Goal: Navigation & Orientation: Understand site structure

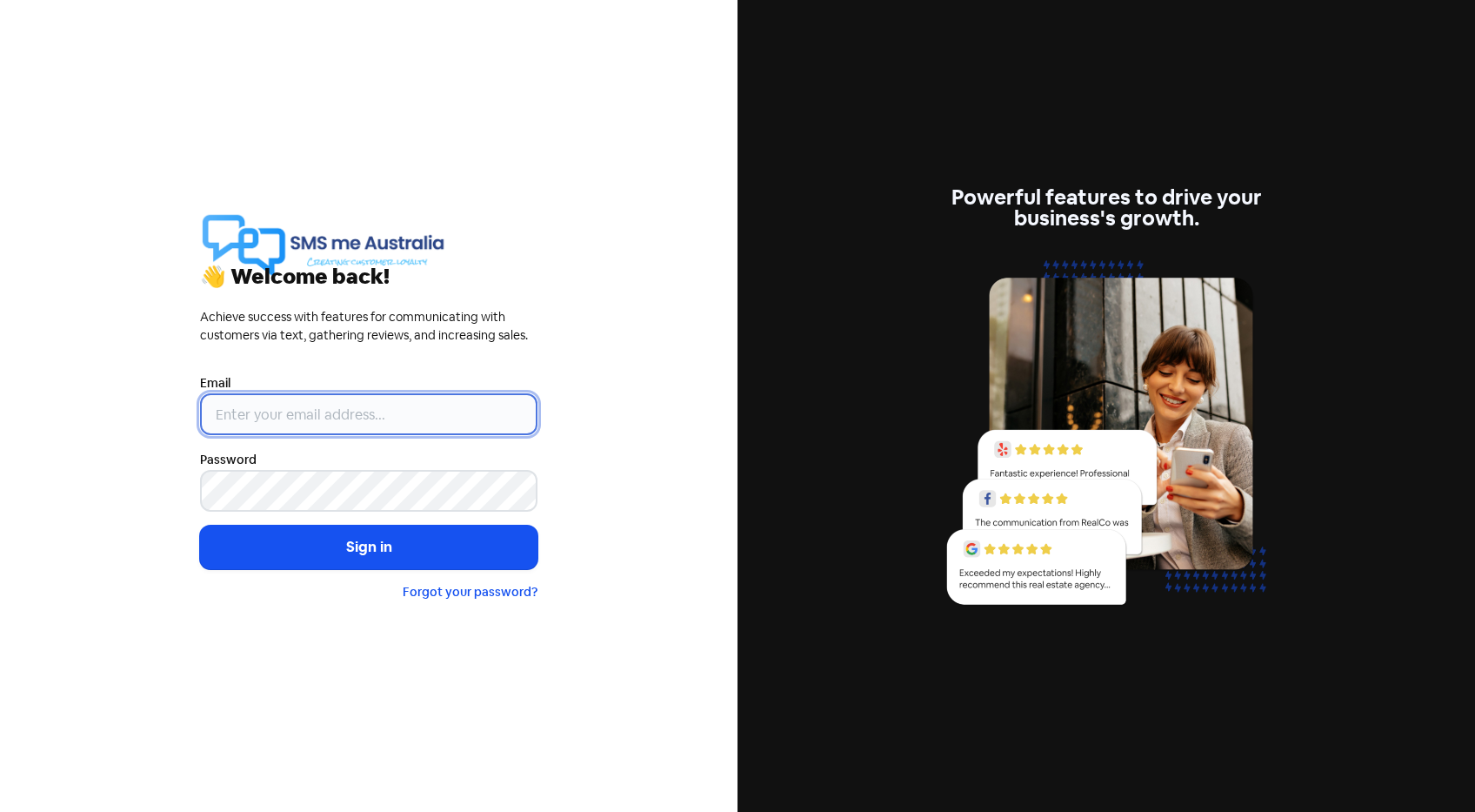
click at [342, 406] on input "email" at bounding box center [369, 414] width 338 height 42
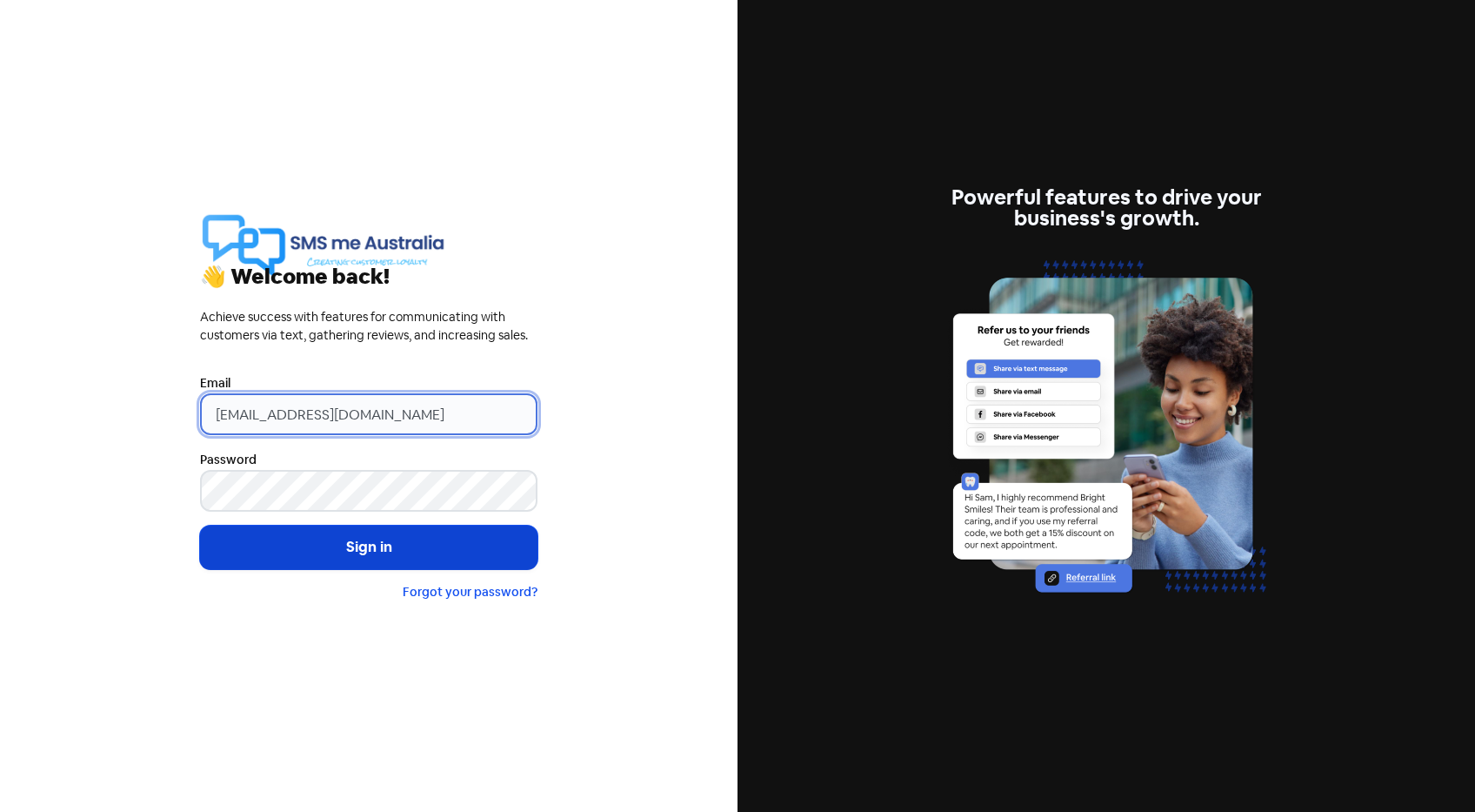
type input "[EMAIL_ADDRESS][DOMAIN_NAME]"
click at [348, 546] on button "Sign in" at bounding box center [369, 547] width 338 height 43
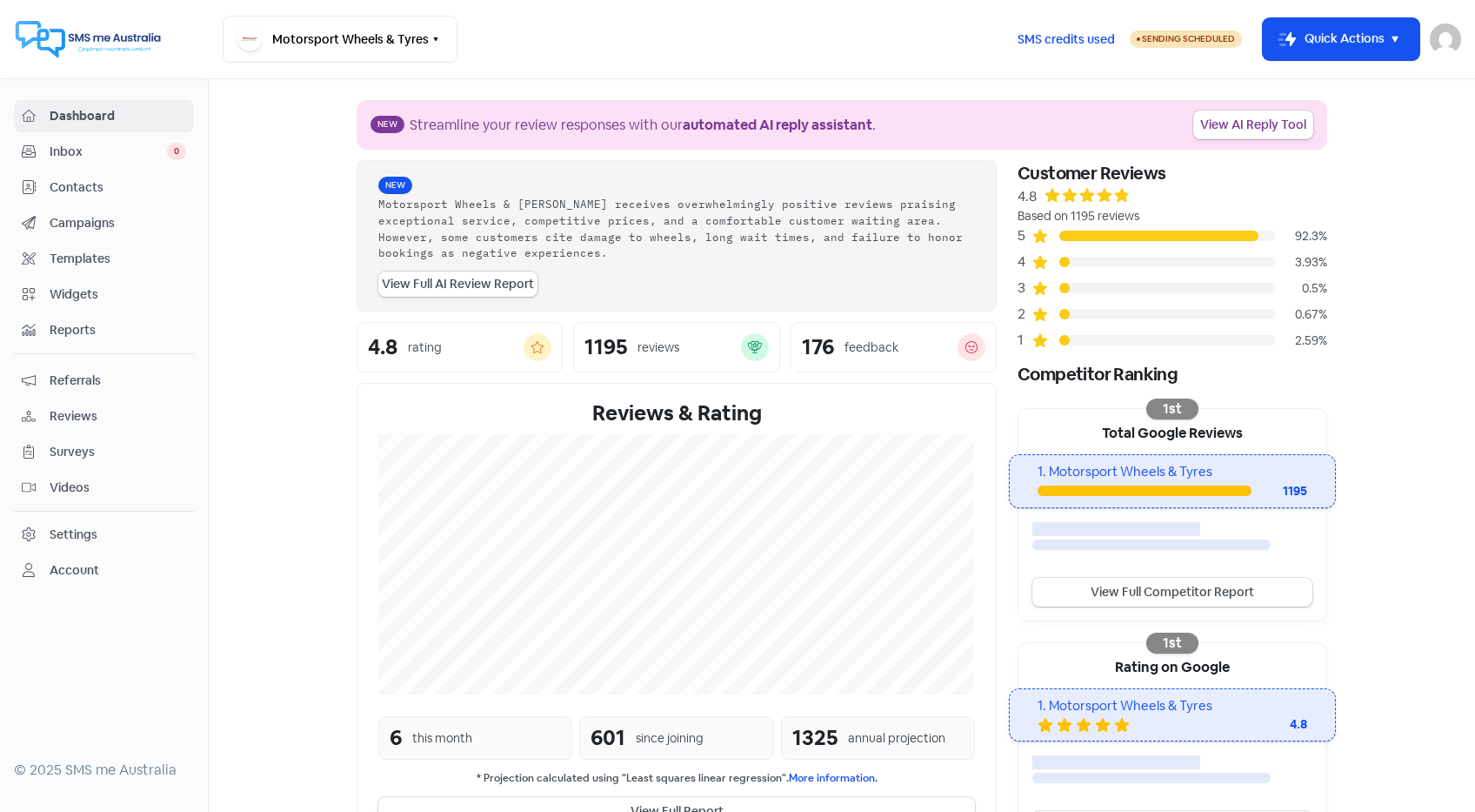
click at [115, 185] on span "Contacts" at bounding box center [118, 187] width 137 height 18
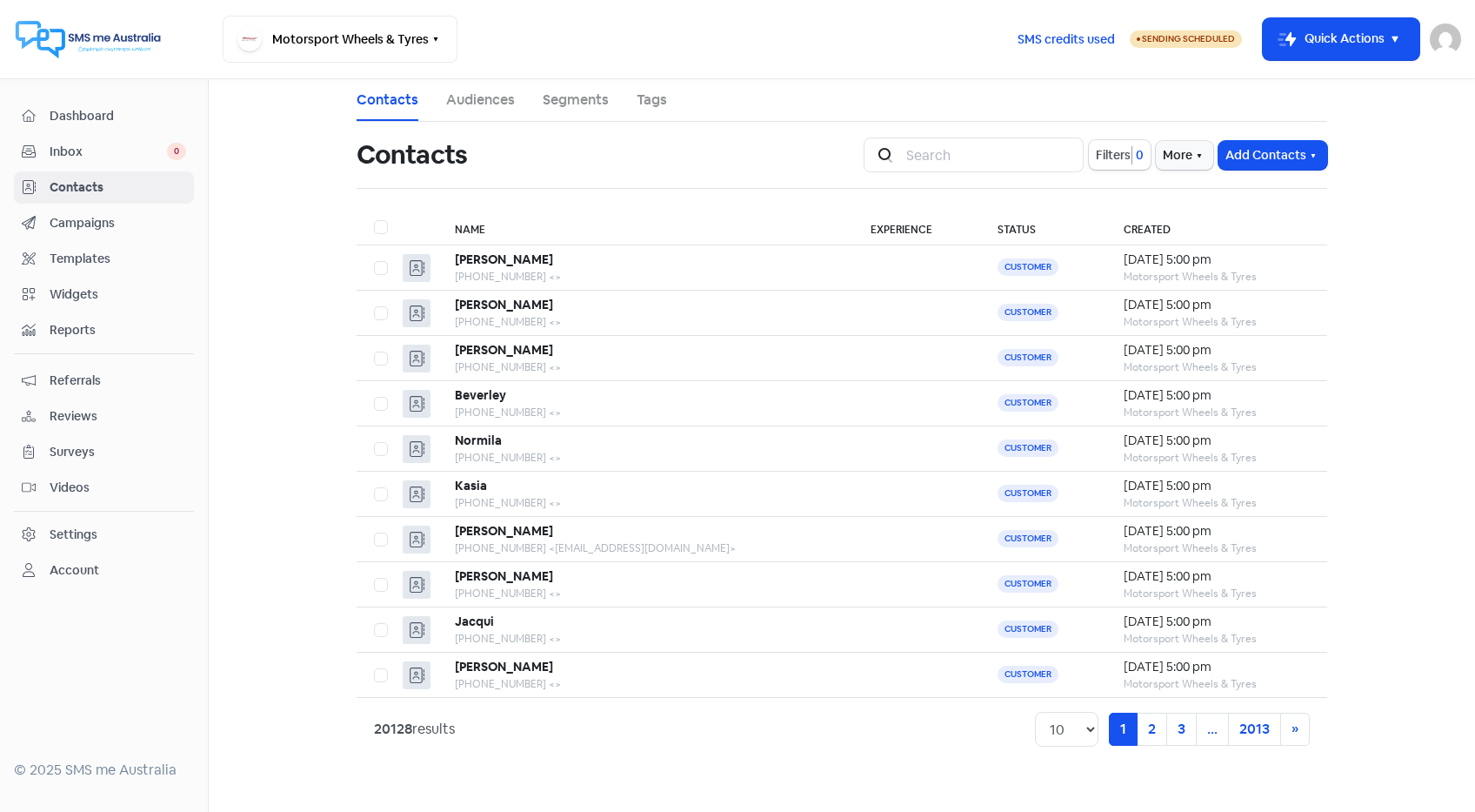
click at [123, 218] on span "Campaigns" at bounding box center [118, 222] width 137 height 18
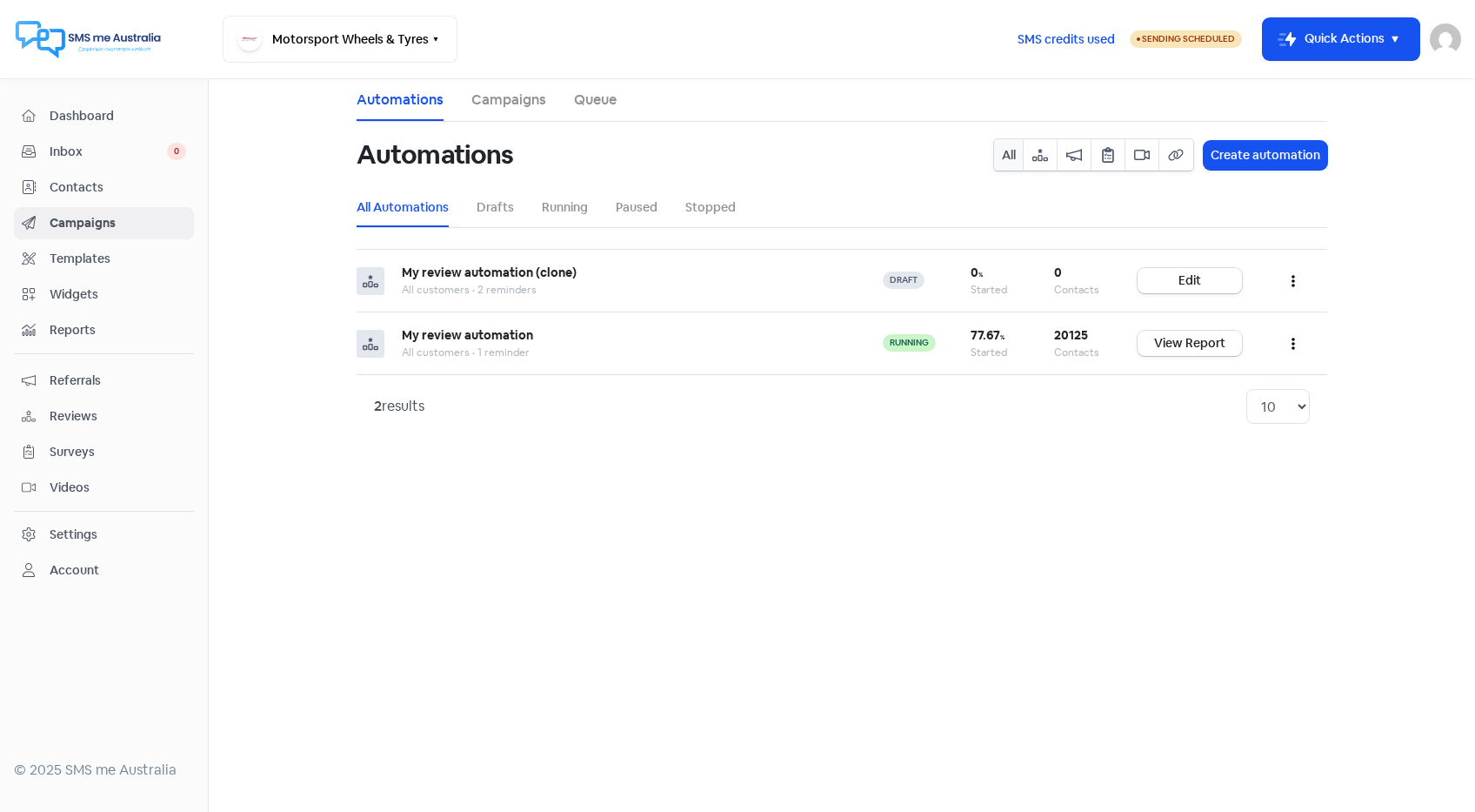
click at [129, 262] on span "Templates" at bounding box center [118, 258] width 137 height 18
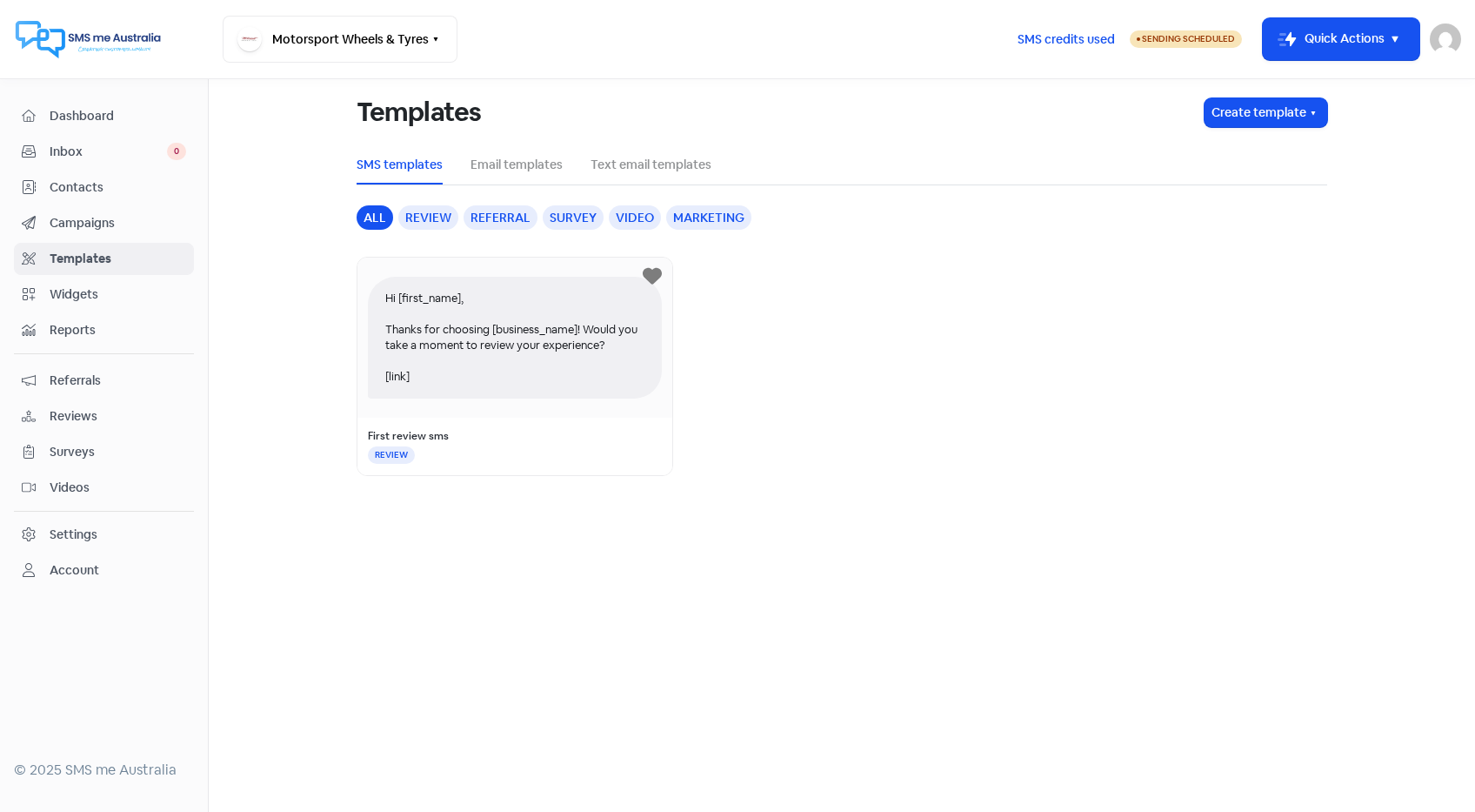
click at [128, 524] on div "Settings" at bounding box center [103, 534] width 164 height 20
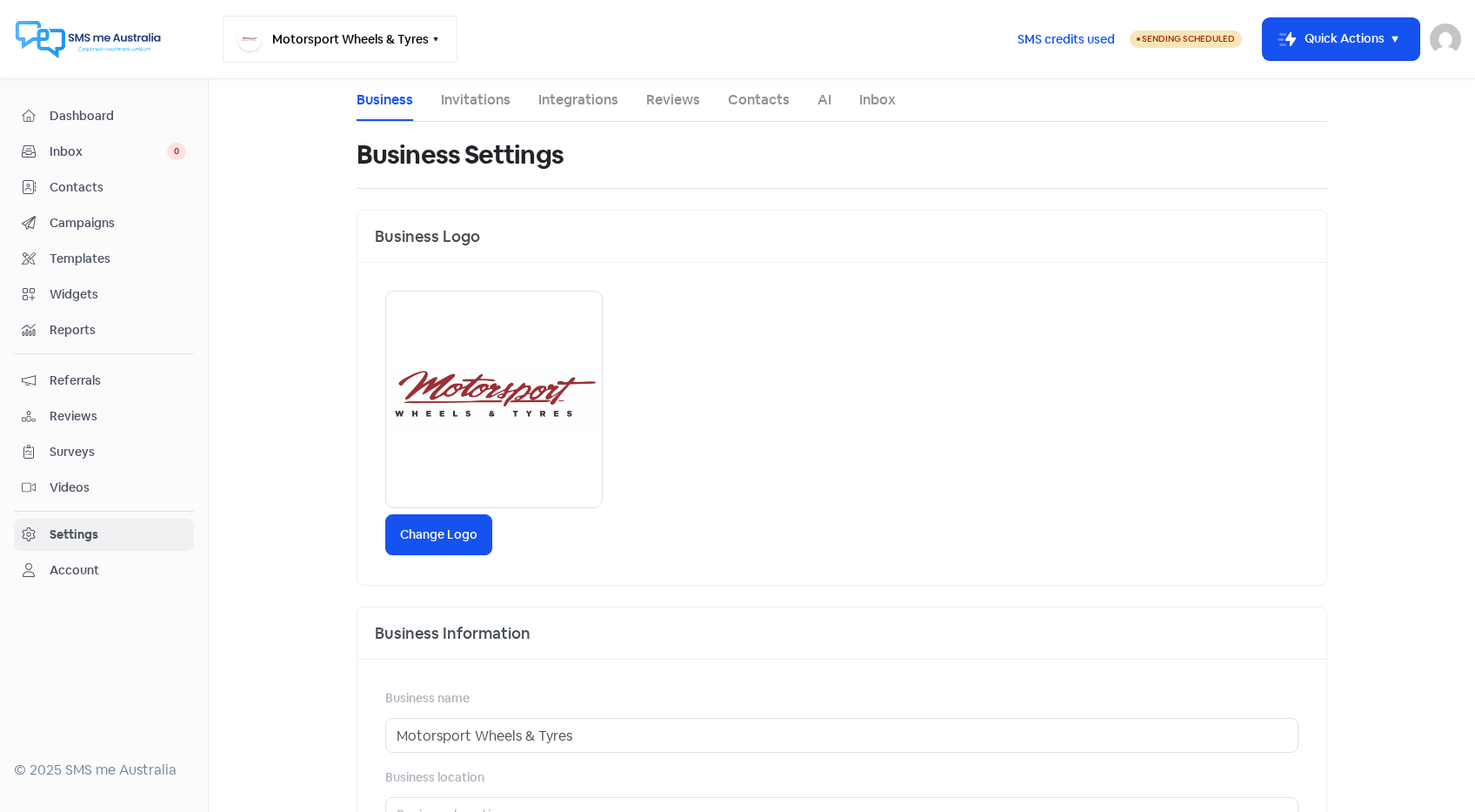
click at [418, 30] on button "Motorsport Wheels & Tyres" at bounding box center [339, 39] width 234 height 47
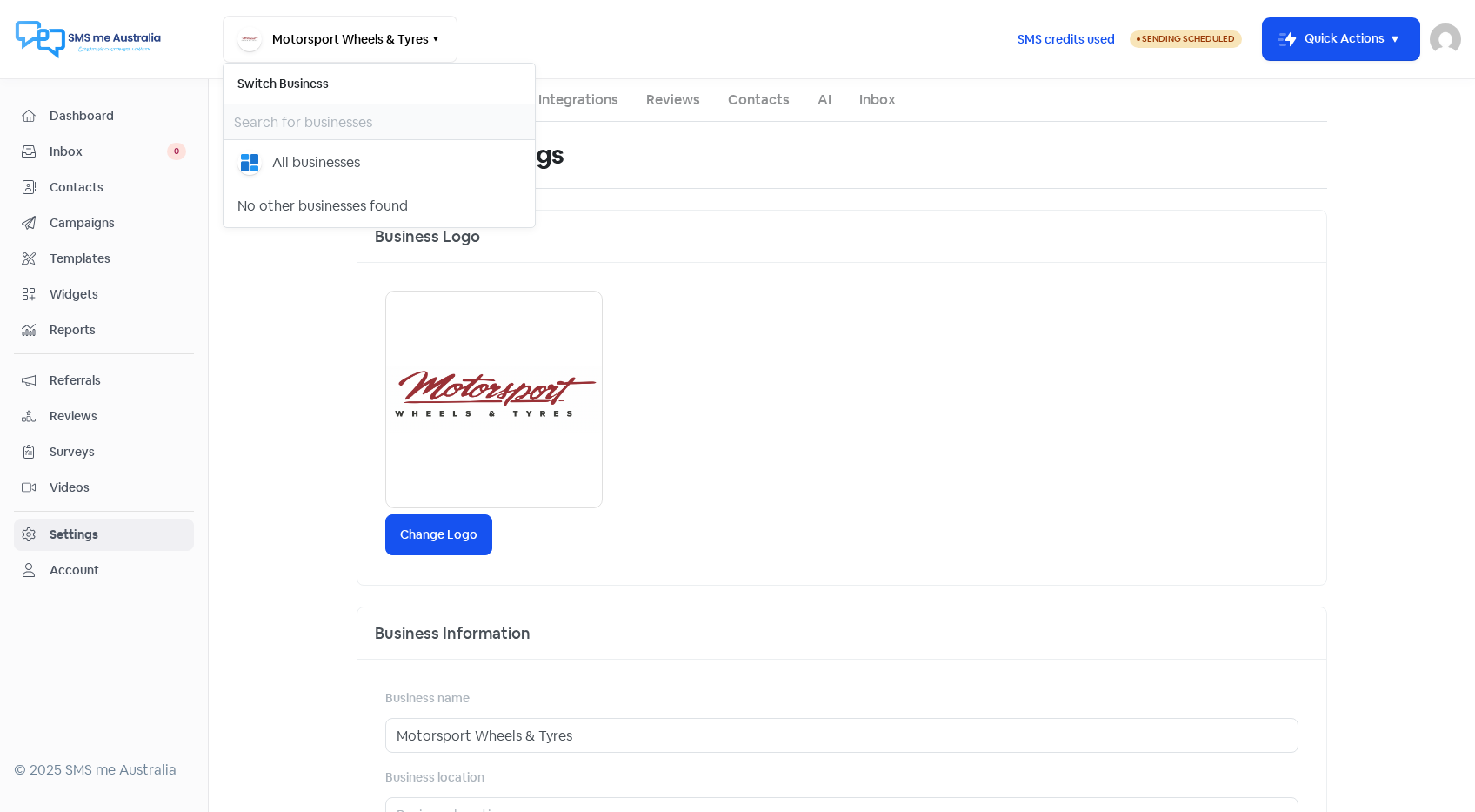
click at [334, 391] on main "Business Invitations Integrations Reviews Contacts AI Inbox Business Settings B…" at bounding box center [842, 444] width 1267 height 732
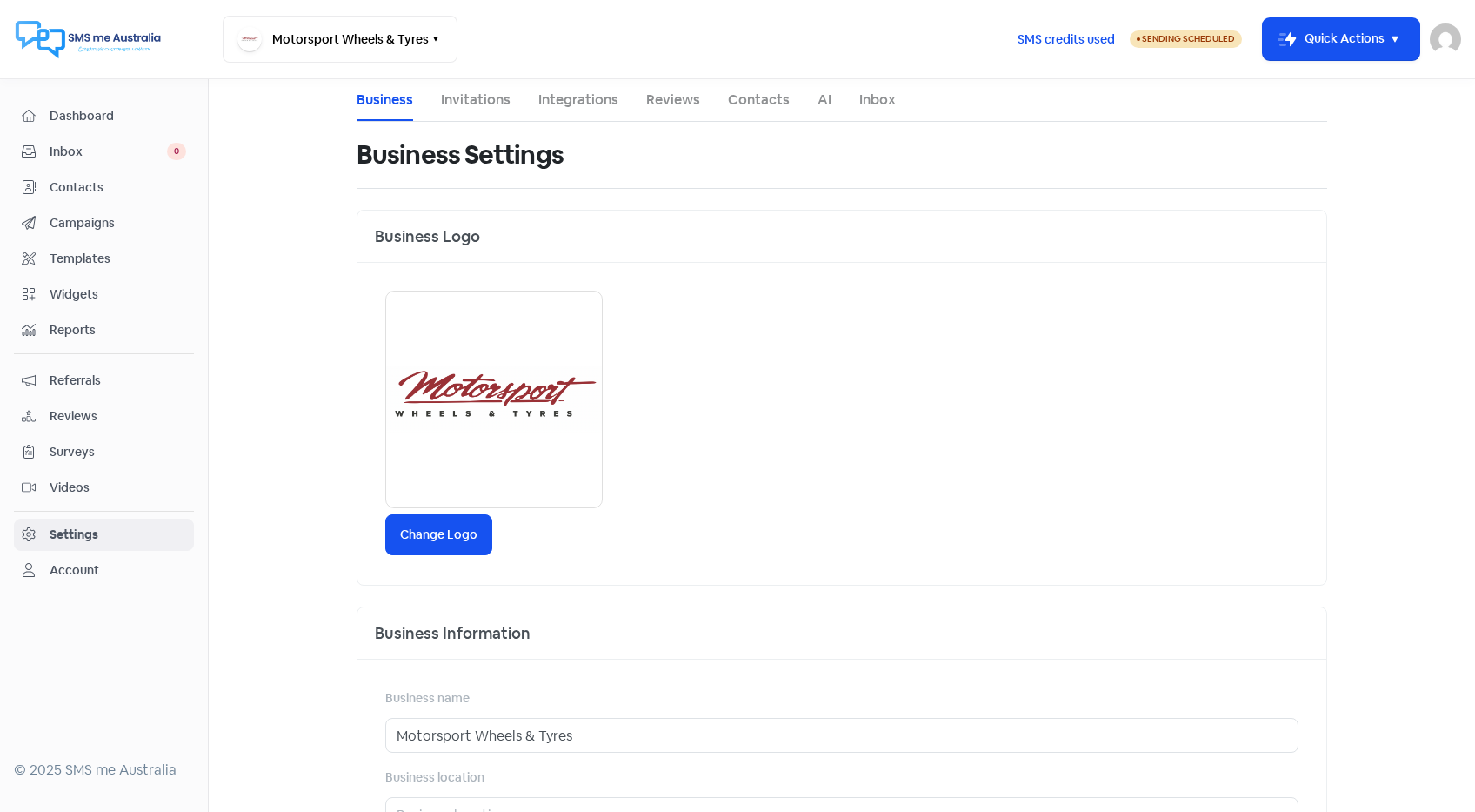
click at [287, 349] on main "Business Invitations Integrations Reviews Contacts AI Inbox Business Settings B…" at bounding box center [842, 444] width 1267 height 732
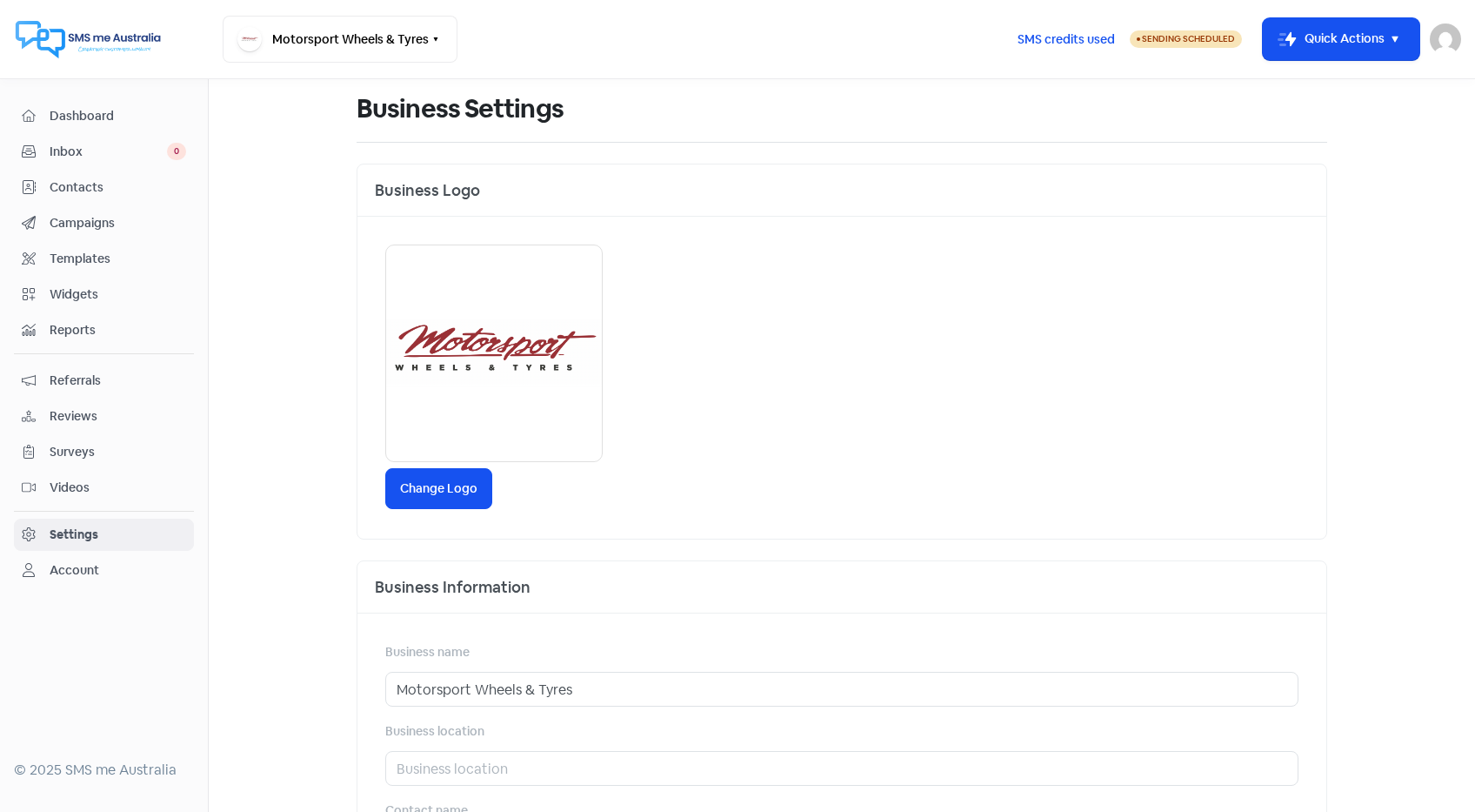
scroll to position [53, 0]
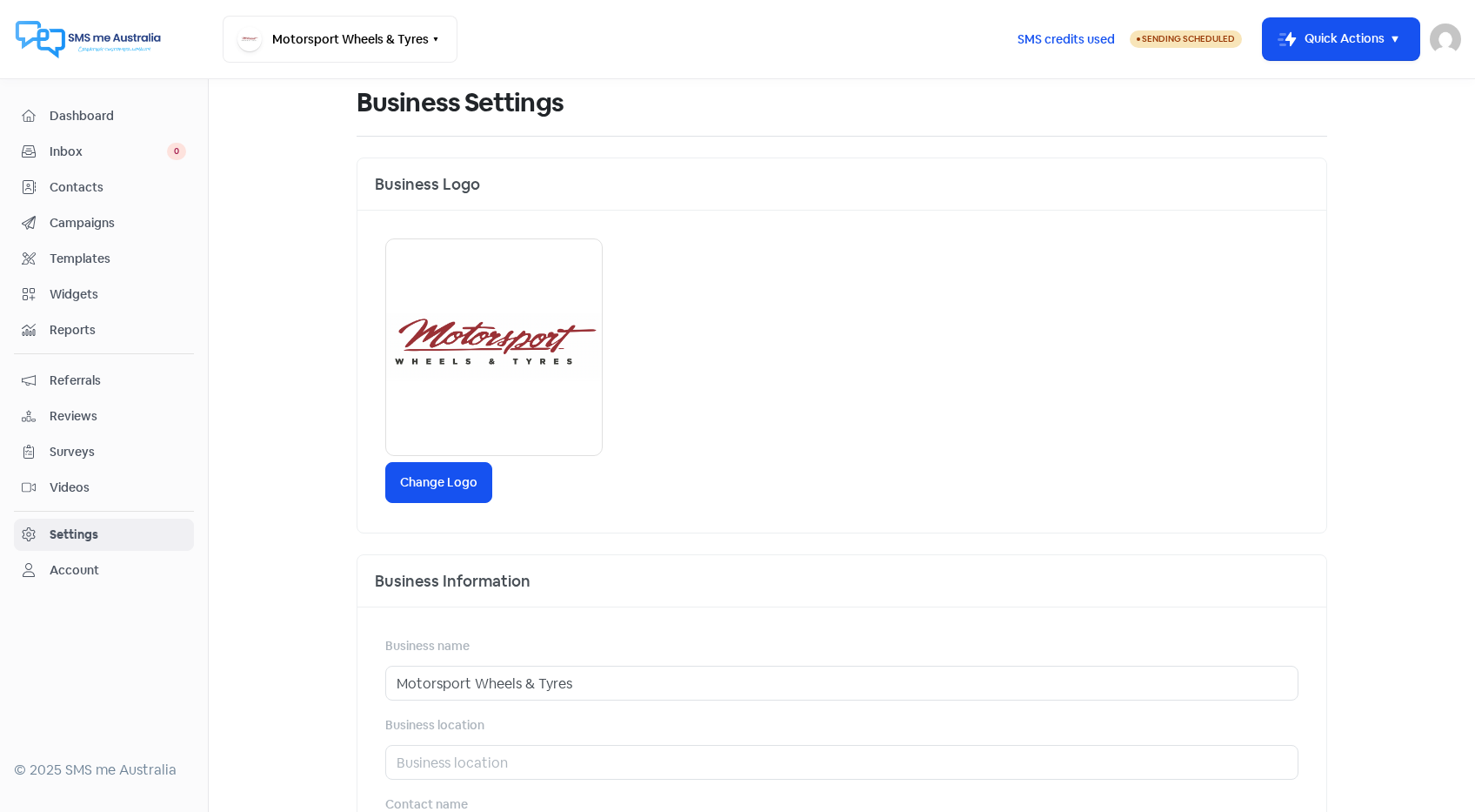
click at [102, 564] on div "Account" at bounding box center [103, 569] width 164 height 20
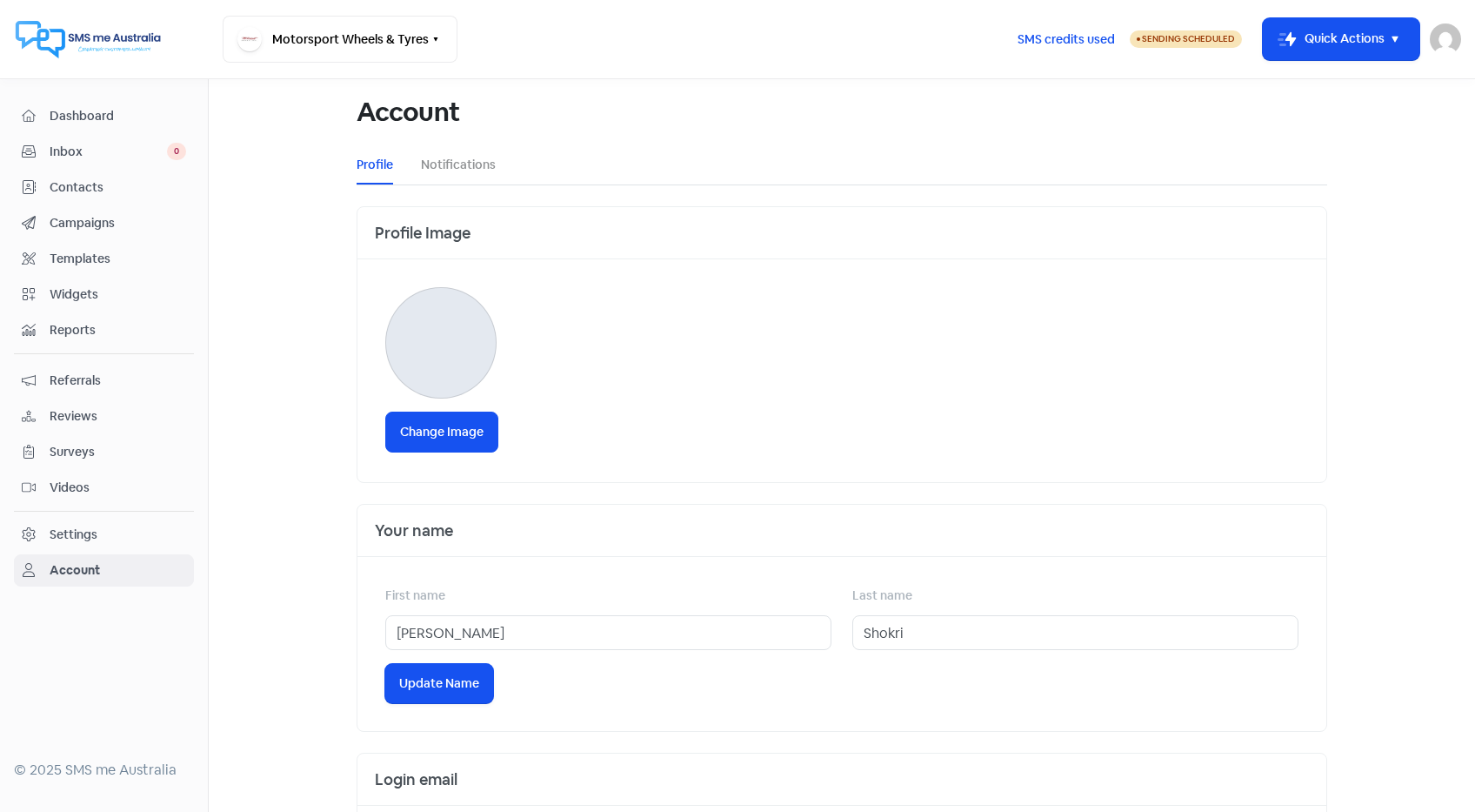
click at [114, 527] on div "Settings" at bounding box center [103, 534] width 164 height 20
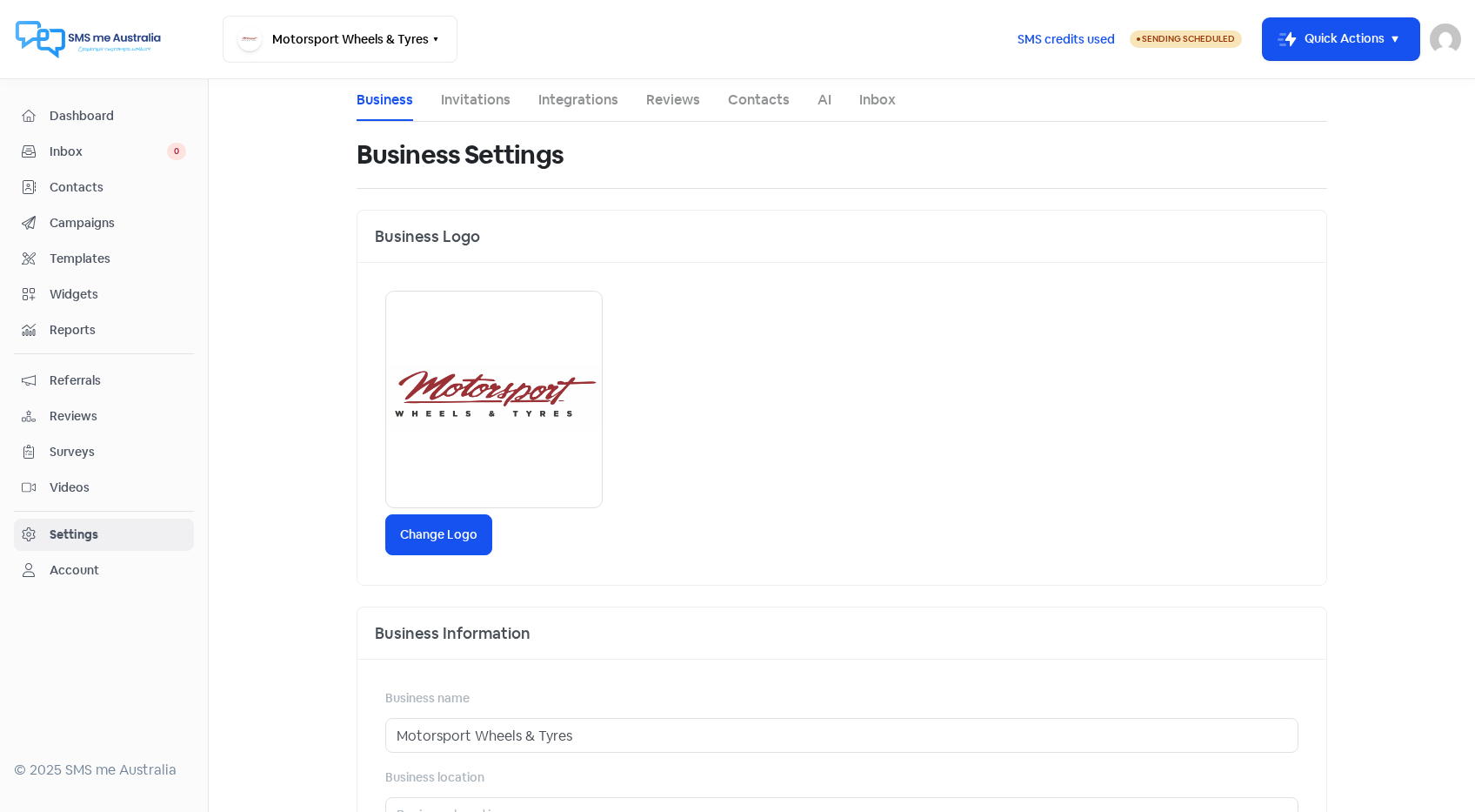
click at [109, 154] on span "Inbox" at bounding box center [108, 151] width 117 height 18
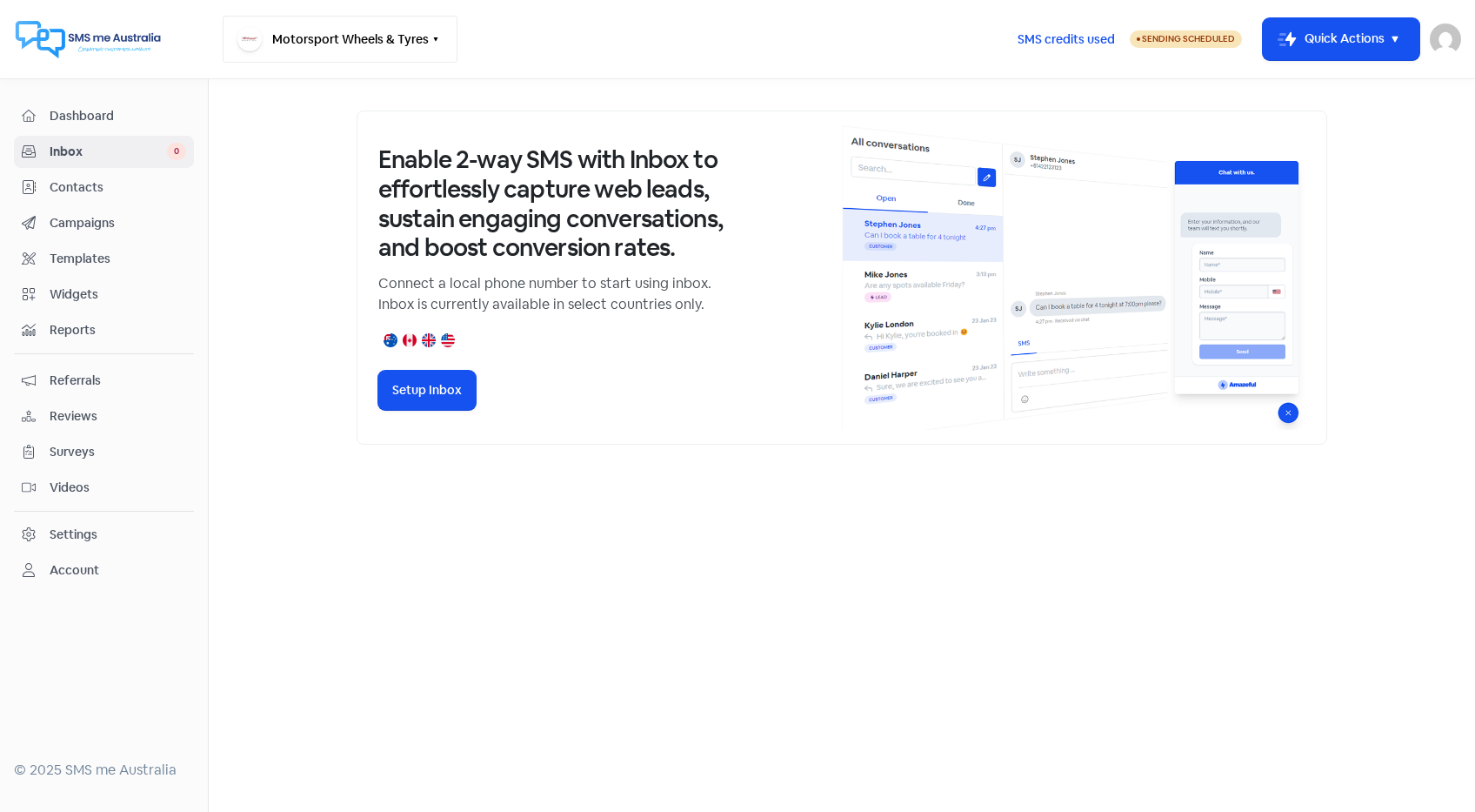
click at [307, 51] on button "Motorsport Wheels & Tyres" at bounding box center [339, 39] width 234 height 47
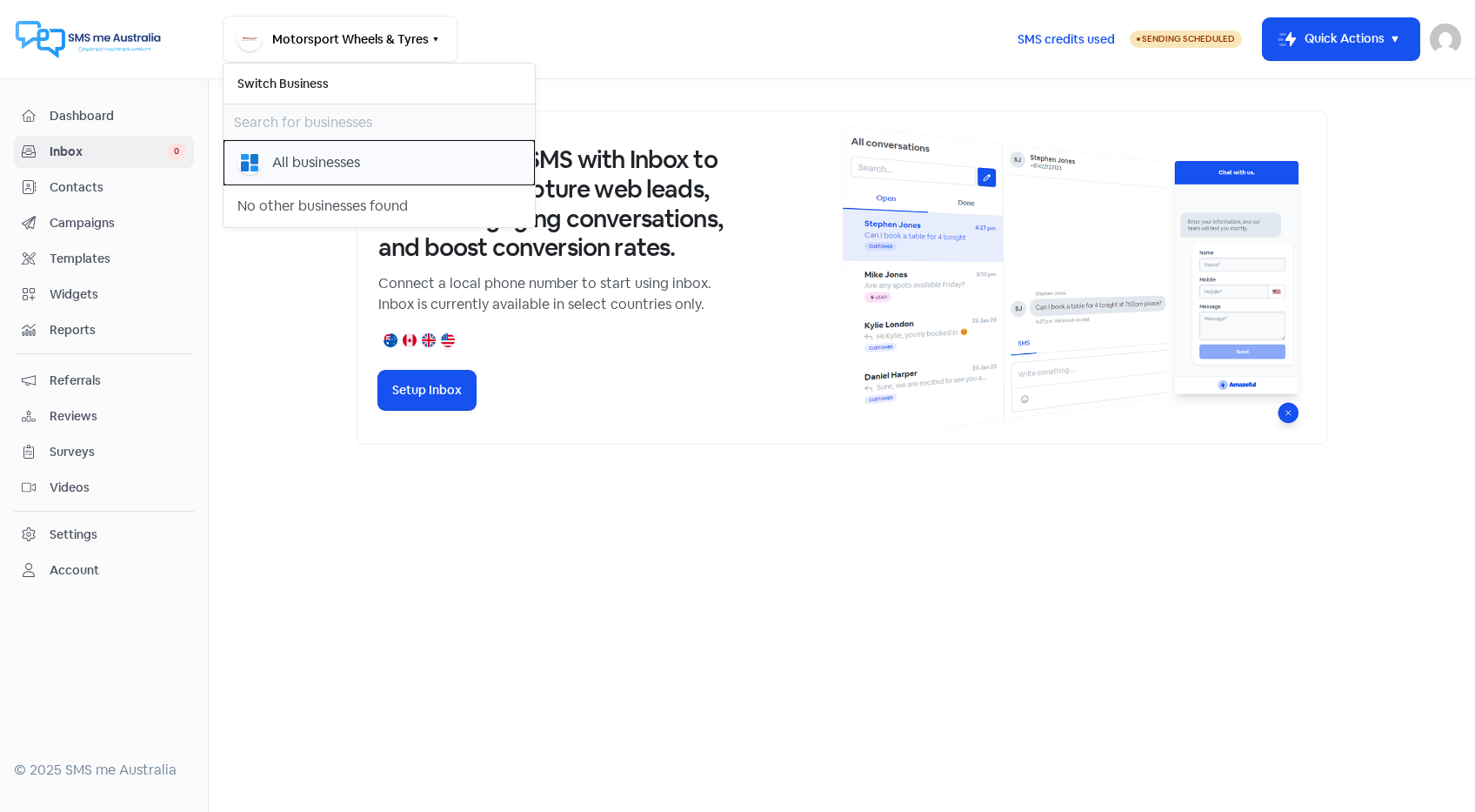
click at [305, 163] on div "All businesses" at bounding box center [316, 162] width 88 height 21
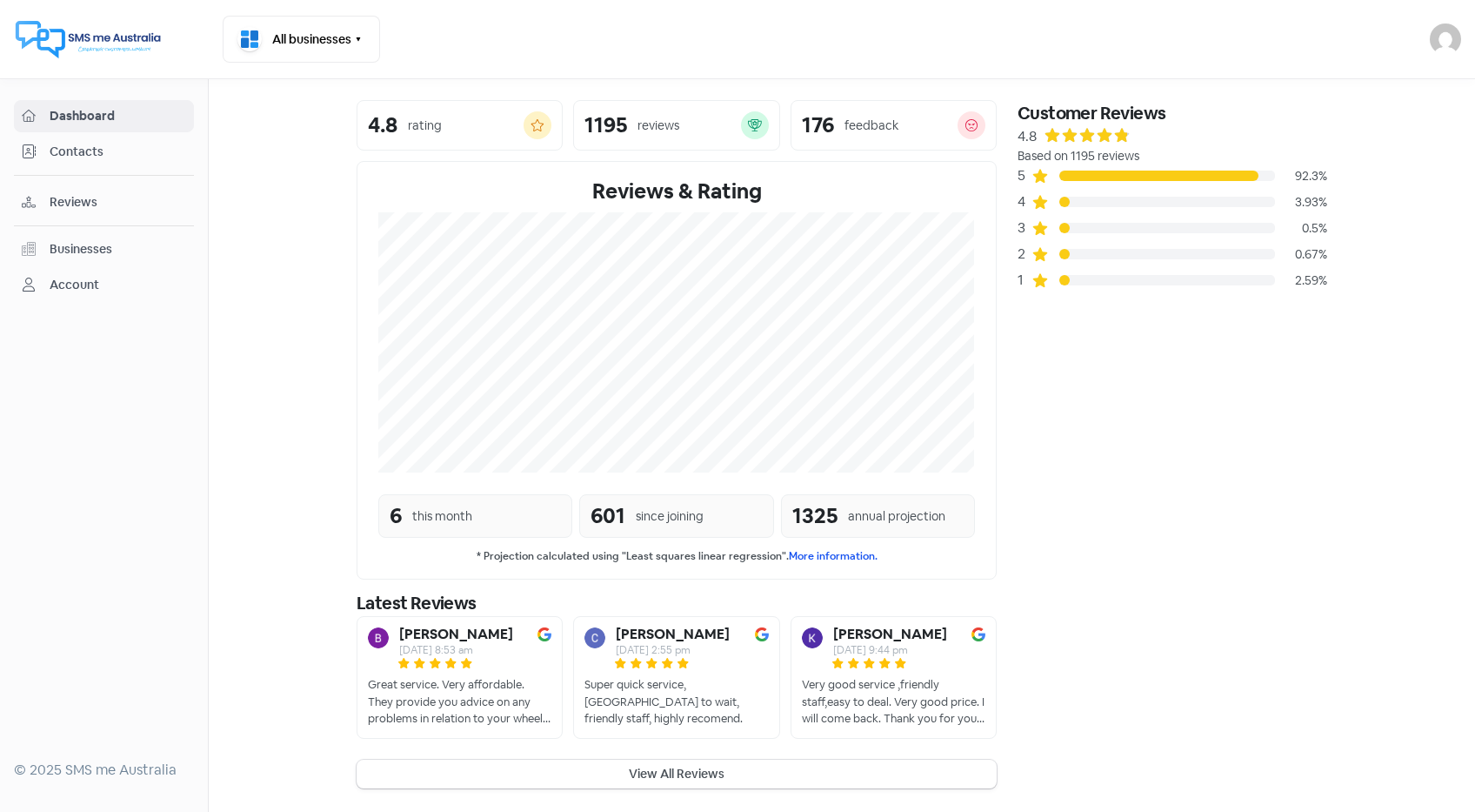
click at [321, 362] on section "4.8 rating 1195 reviews 176 feedback Reviews & Rating 6 this month 601 since jo…" at bounding box center [842, 444] width 1267 height 729
click at [292, 308] on section "4.8 rating 1195 reviews 176 feedback Reviews & Rating 6 this month 601 since jo…" at bounding box center [842, 444] width 1267 height 729
drag, startPoint x: 118, startPoint y: 232, endPoint x: 107, endPoint y: 247, distance: 18.6
click at [107, 247] on div "Dashboard Contacts Reviews Businesses Account" at bounding box center [104, 201] width 180 height 201
click at [107, 247] on div "Businesses" at bounding box center [81, 248] width 63 height 18
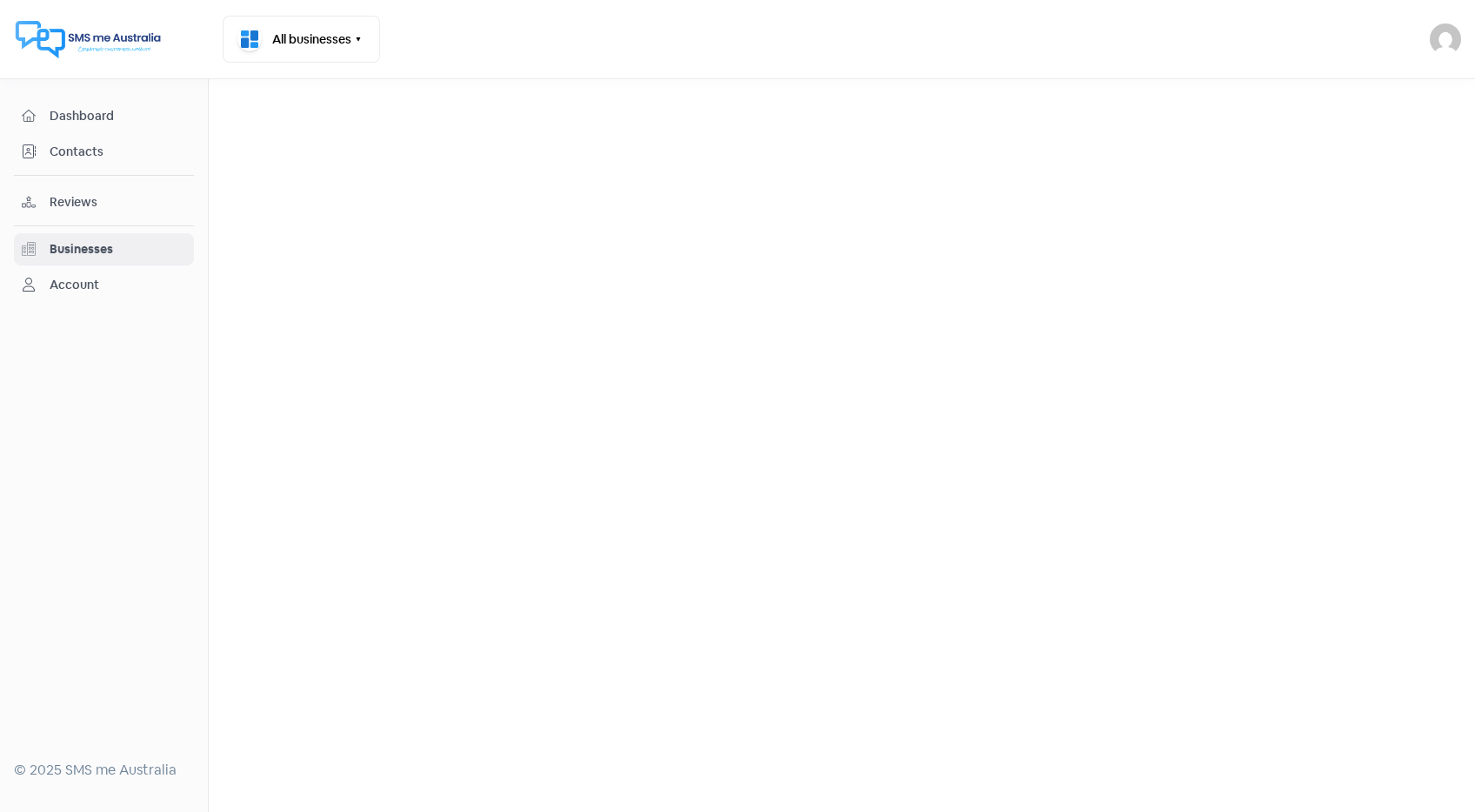
select select "12_months"
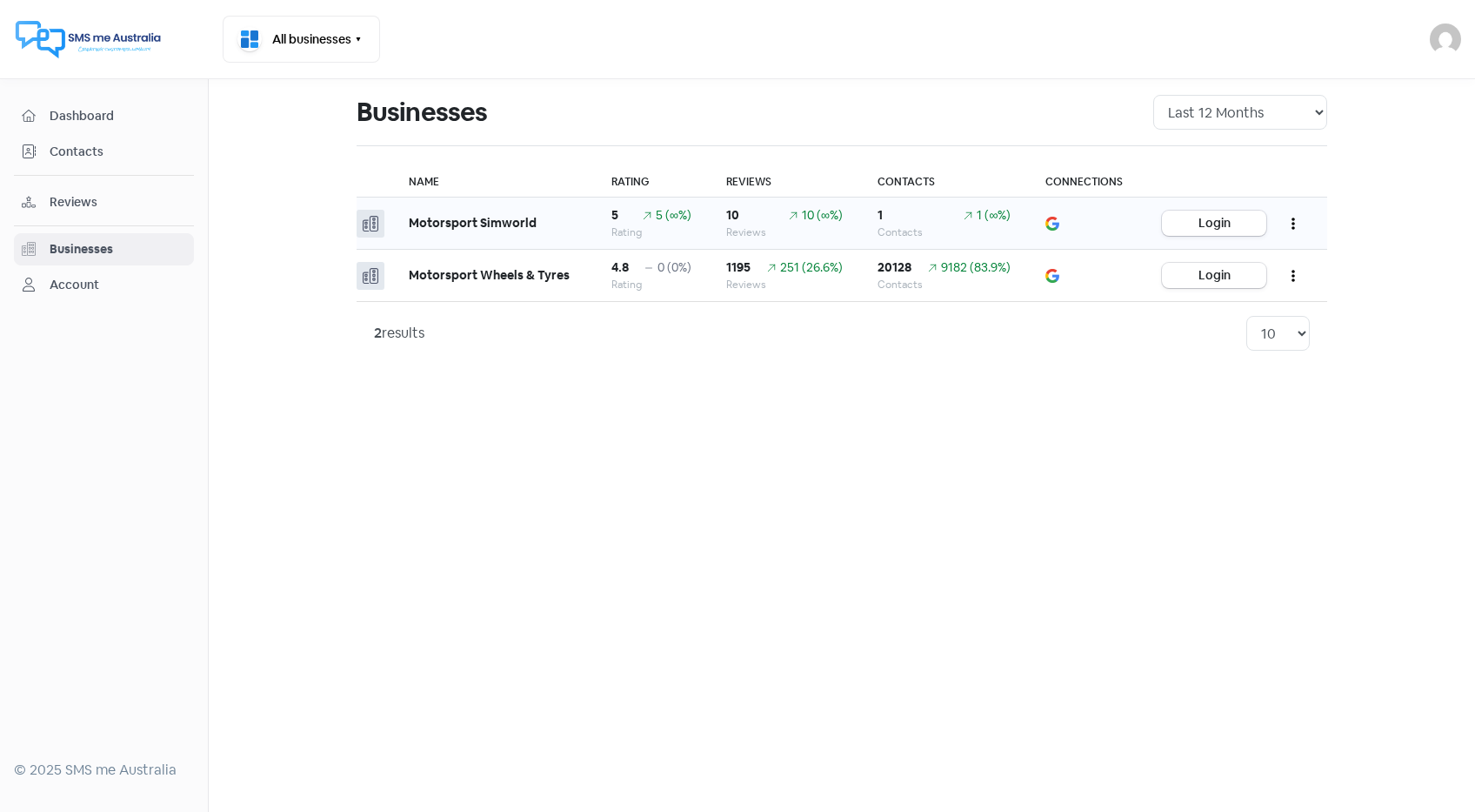
click at [444, 221] on b "Motorsport Simworld" at bounding box center [473, 222] width 128 height 16
click at [1234, 225] on button "Login" at bounding box center [1213, 223] width 104 height 25
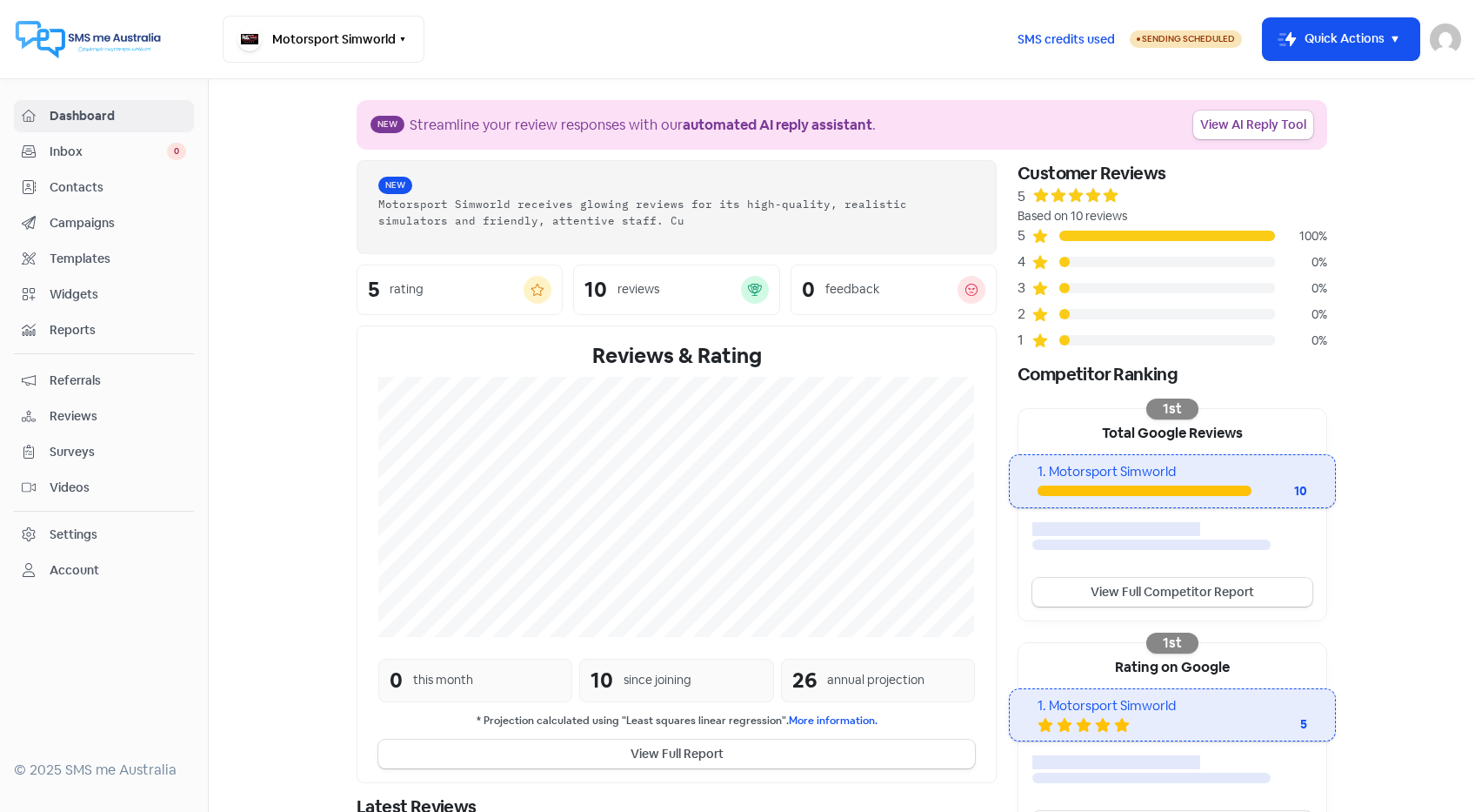
click at [102, 293] on span "Widgets" at bounding box center [118, 293] width 137 height 18
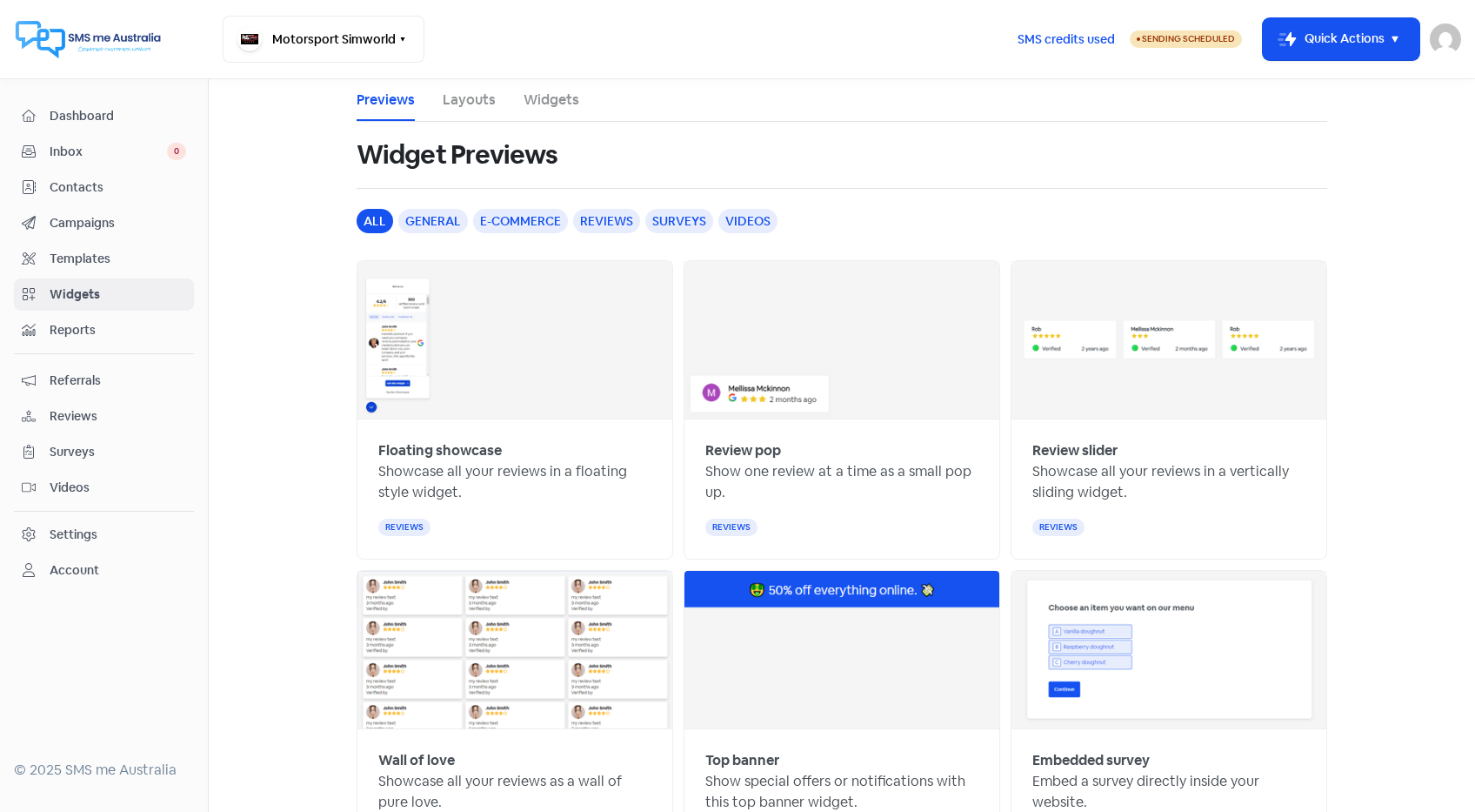
click at [1108, 472] on p "Showcase all your reviews in a vertically sliding widget." at bounding box center [1168, 482] width 273 height 42
click at [1122, 333] on img at bounding box center [1169, 339] width 315 height 158
click at [1103, 493] on p "Showcase all your reviews in a vertically sliding widget." at bounding box center [1168, 482] width 273 height 42
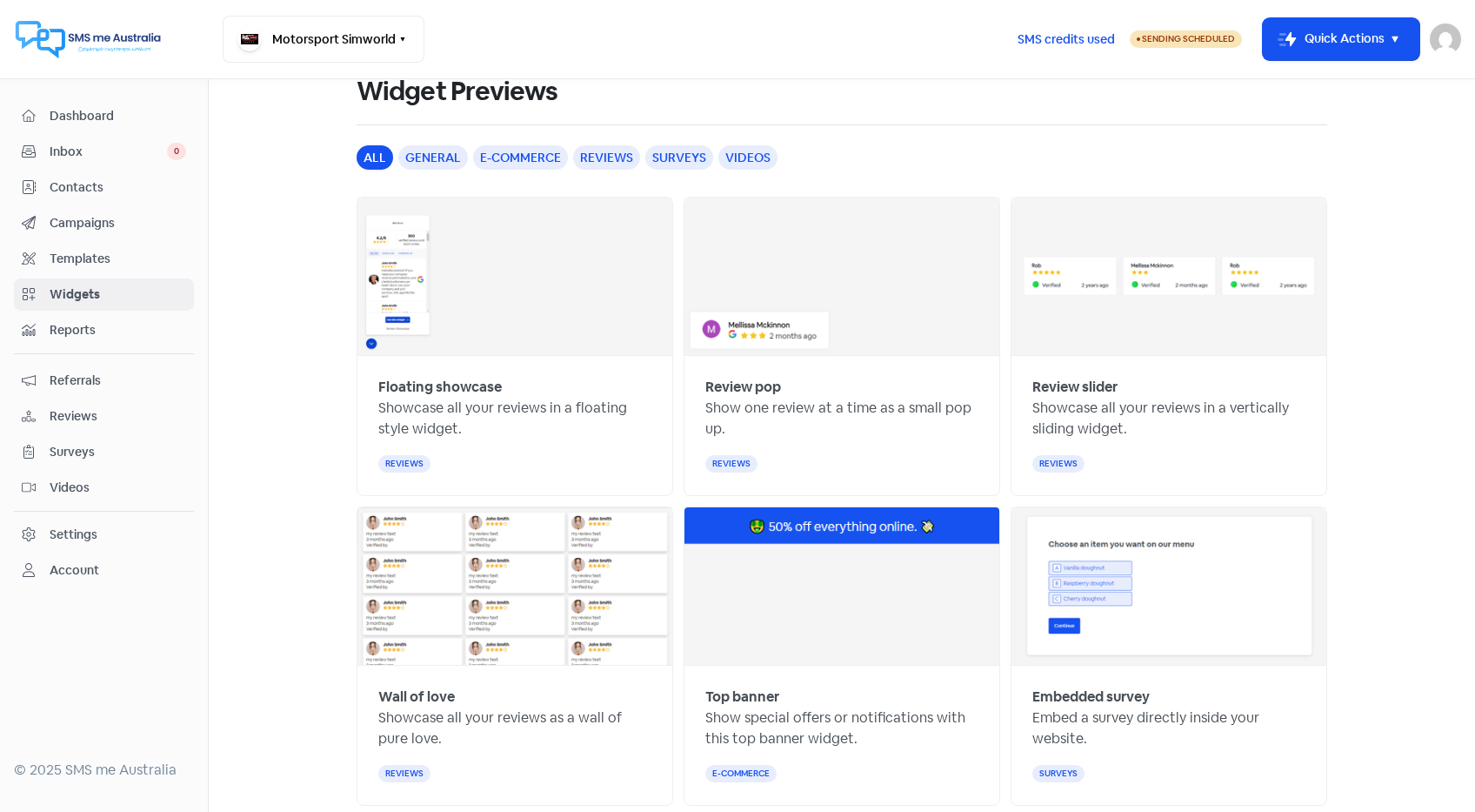
scroll to position [53, 0]
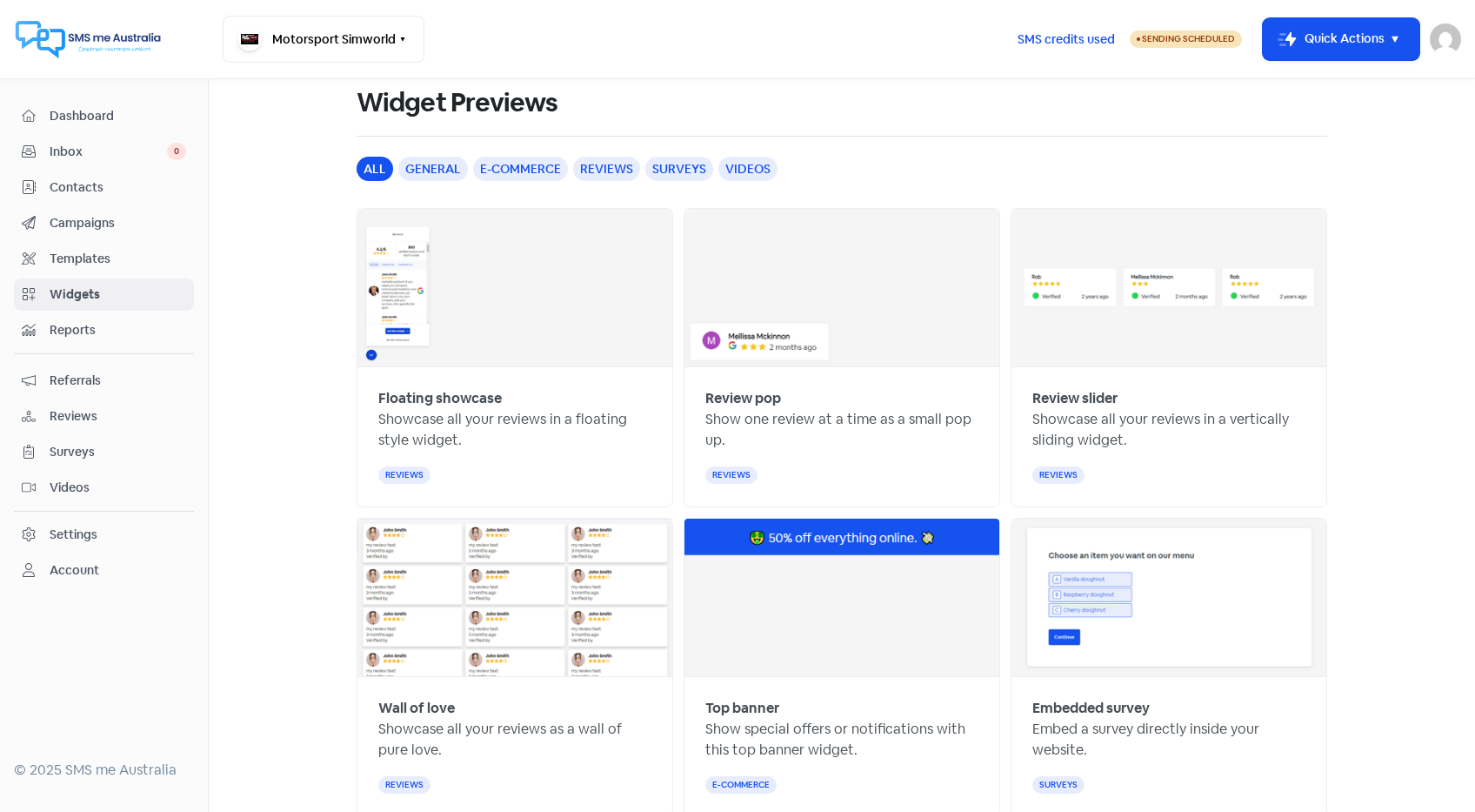
click at [1231, 343] on img at bounding box center [1169, 288] width 315 height 158
click at [1136, 307] on img at bounding box center [1169, 288] width 315 height 158
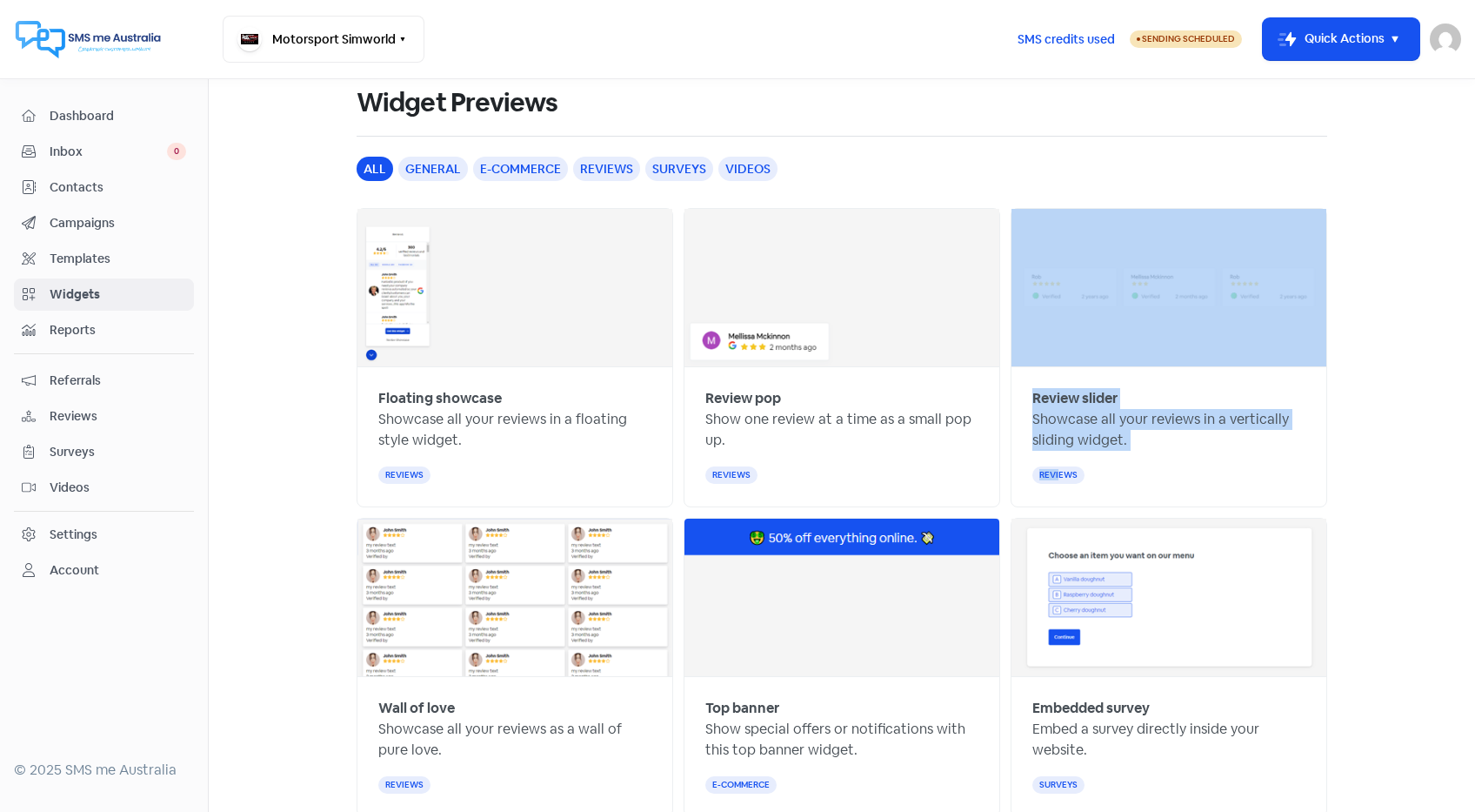
drag, startPoint x: 1058, startPoint y: 475, endPoint x: 1072, endPoint y: 257, distance: 218.4
click at [1072, 257] on div "Review slider Showcase all your reviews in a vertically sliding widget. reviews" at bounding box center [1169, 357] width 317 height 299
click at [1072, 257] on img at bounding box center [1169, 288] width 315 height 158
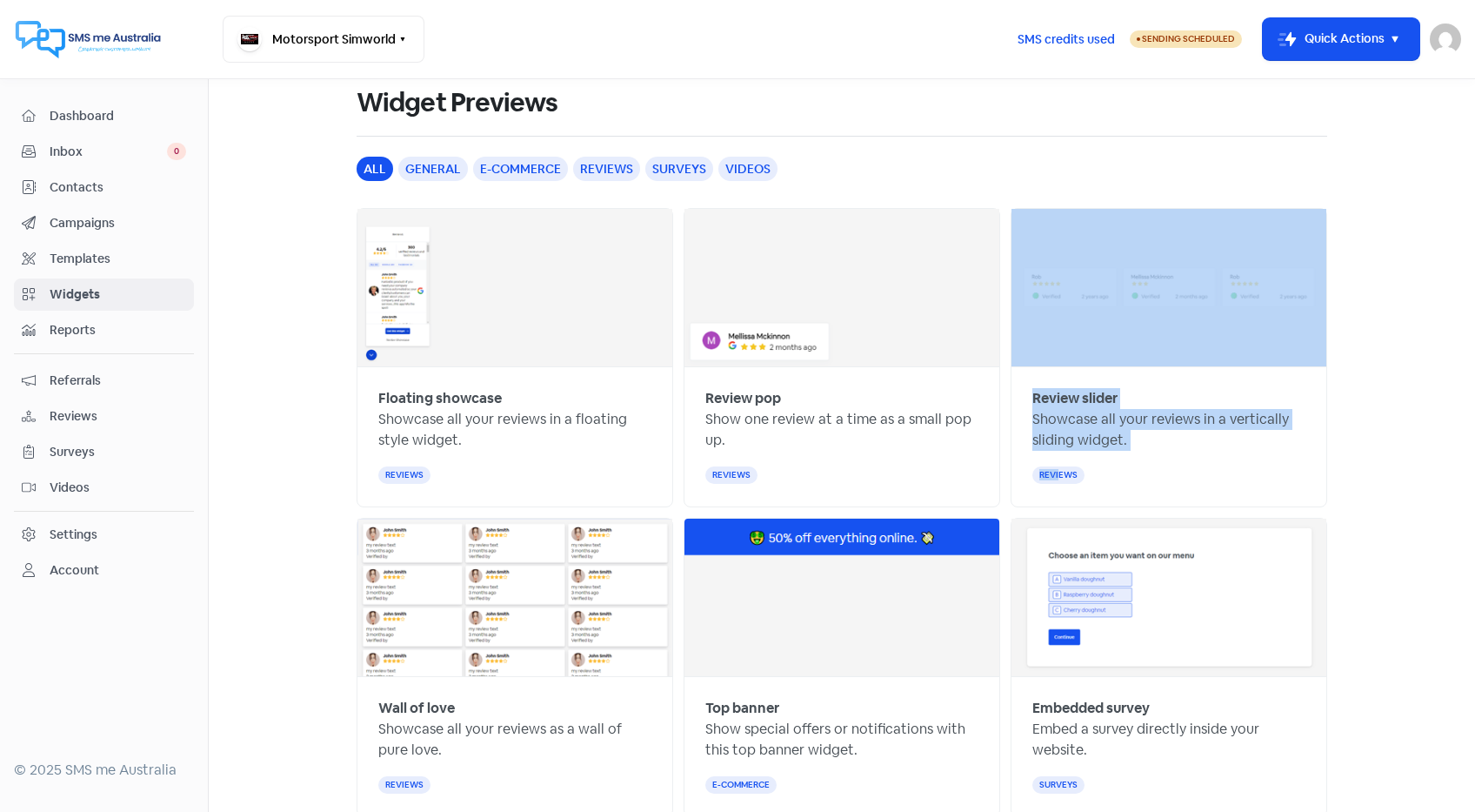
click at [1072, 257] on img at bounding box center [1169, 288] width 315 height 158
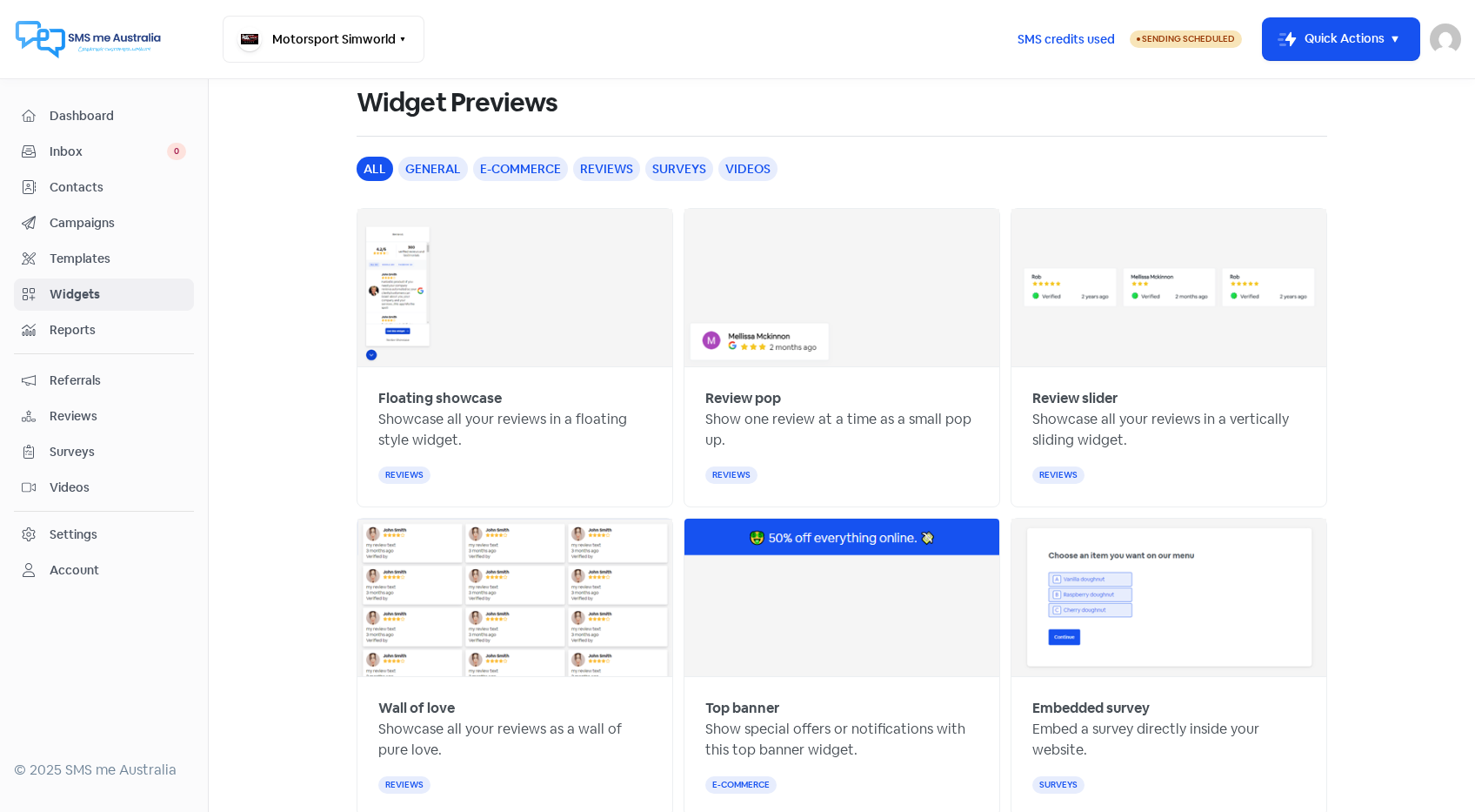
click at [242, 353] on main "Previews Layouts Widgets Widget Previews all general e-commerce reviews surveys…" at bounding box center [842, 444] width 1267 height 732
click at [595, 168] on div "reviews" at bounding box center [606, 169] width 67 height 24
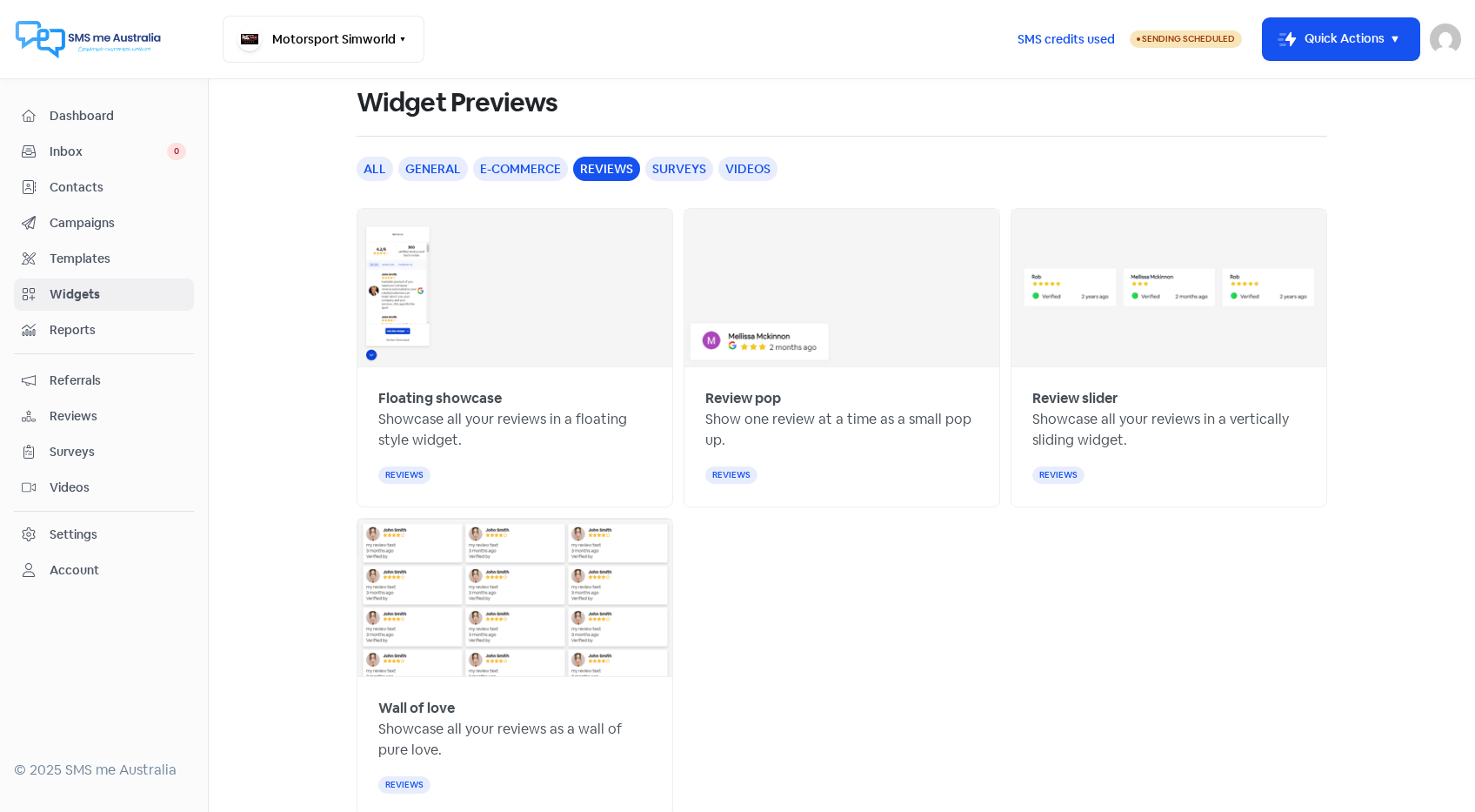
click at [1101, 388] on div "Review slider" at bounding box center [1168, 398] width 273 height 21
click at [1155, 193] on div "all general e-commerce reviews surveys videos Floating showcase Showcase all yo…" at bounding box center [841, 497] width 971 height 680
drag, startPoint x: 1111, startPoint y: 499, endPoint x: 1112, endPoint y: 468, distance: 31.0
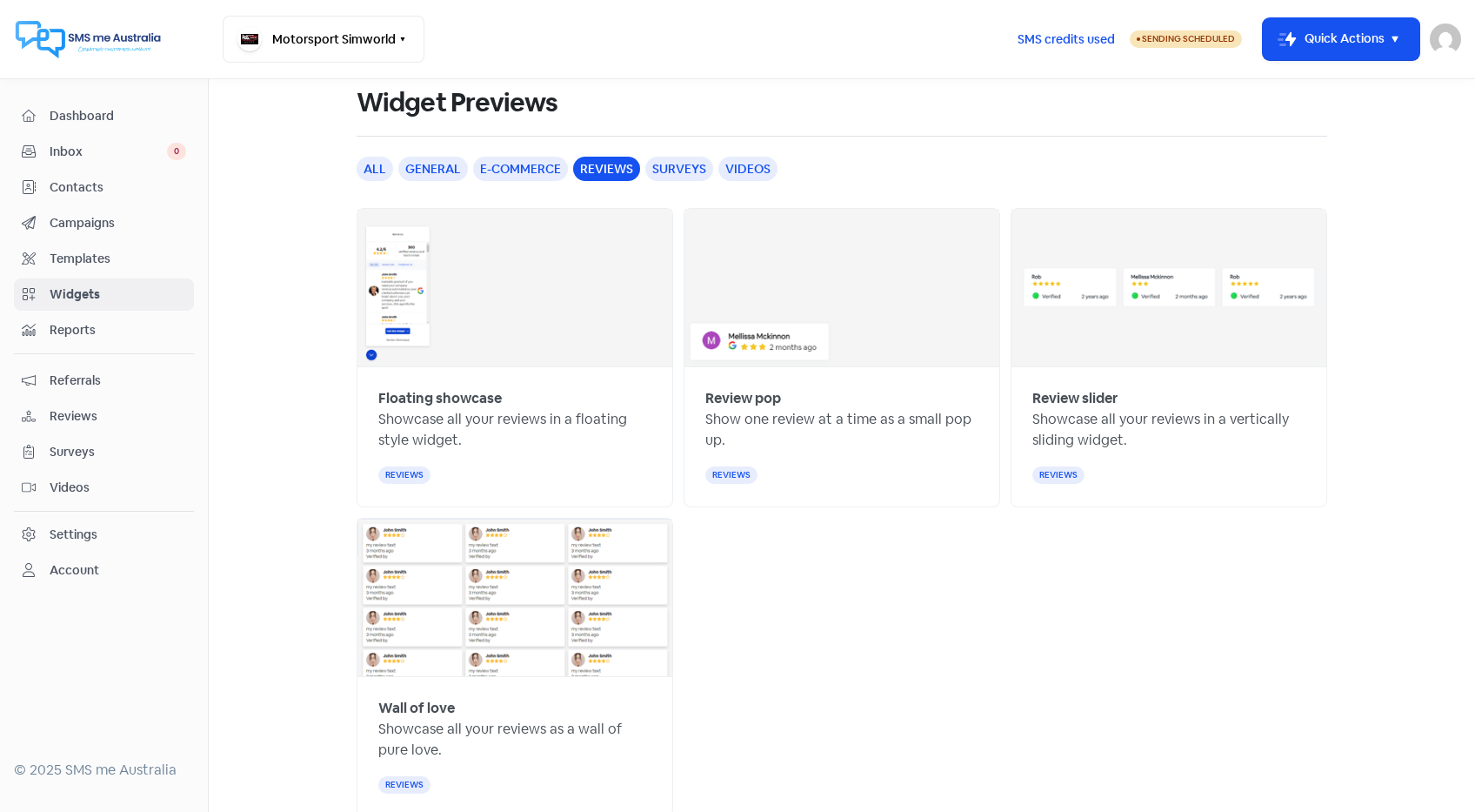
click at [1112, 469] on div "Review slider Showcase all your reviews in a vertically sliding widget. reviews" at bounding box center [1169, 436] width 315 height 139
drag, startPoint x: 1112, startPoint y: 468, endPoint x: 1052, endPoint y: 399, distance: 91.4
click at [1052, 400] on div "Review slider Showcase all your reviews in a vertically sliding widget. reviews" at bounding box center [1169, 436] width 315 height 139
click at [1052, 400] on b "Review slider" at bounding box center [1075, 398] width 85 height 18
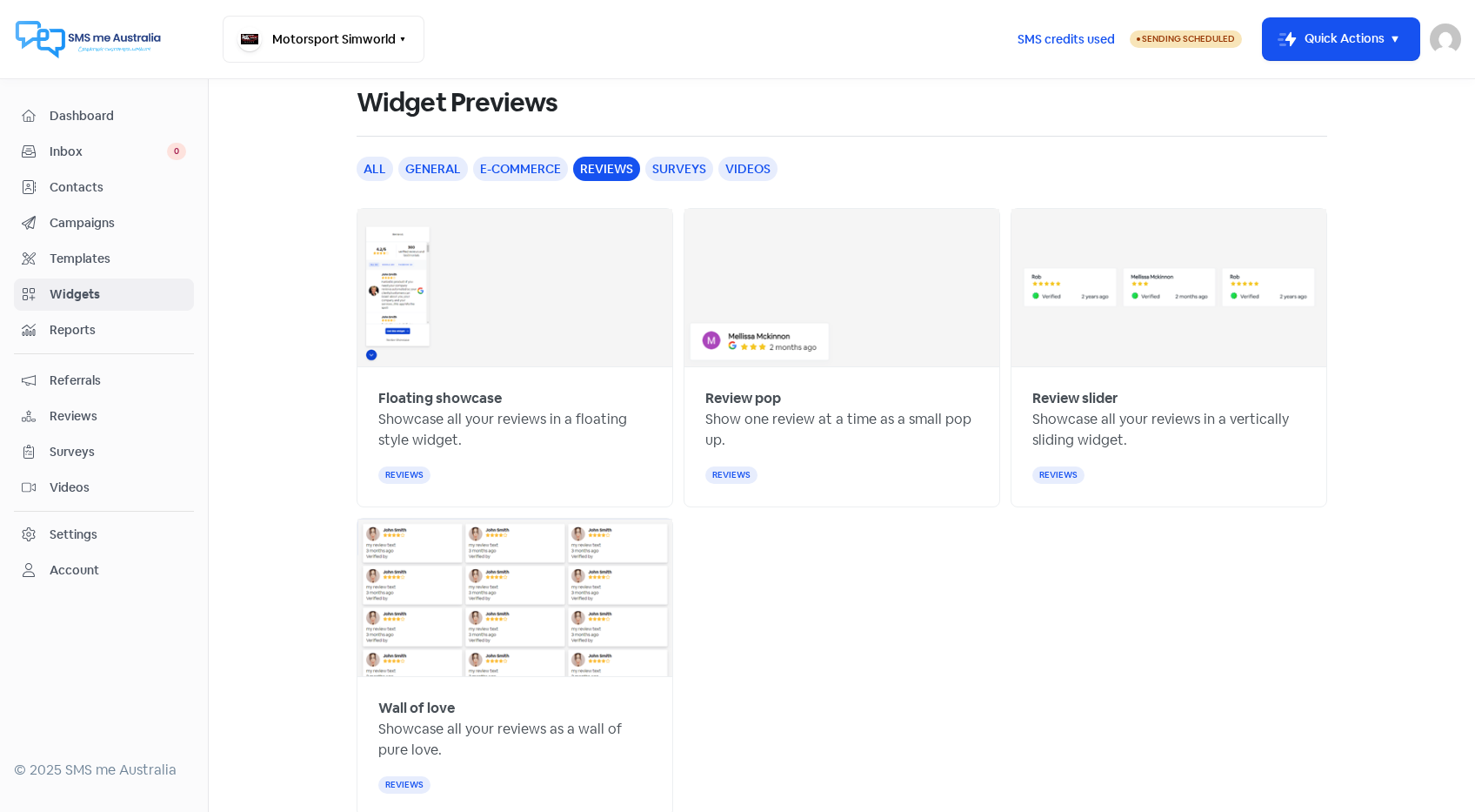
click at [96, 260] on span "Templates" at bounding box center [118, 258] width 137 height 18
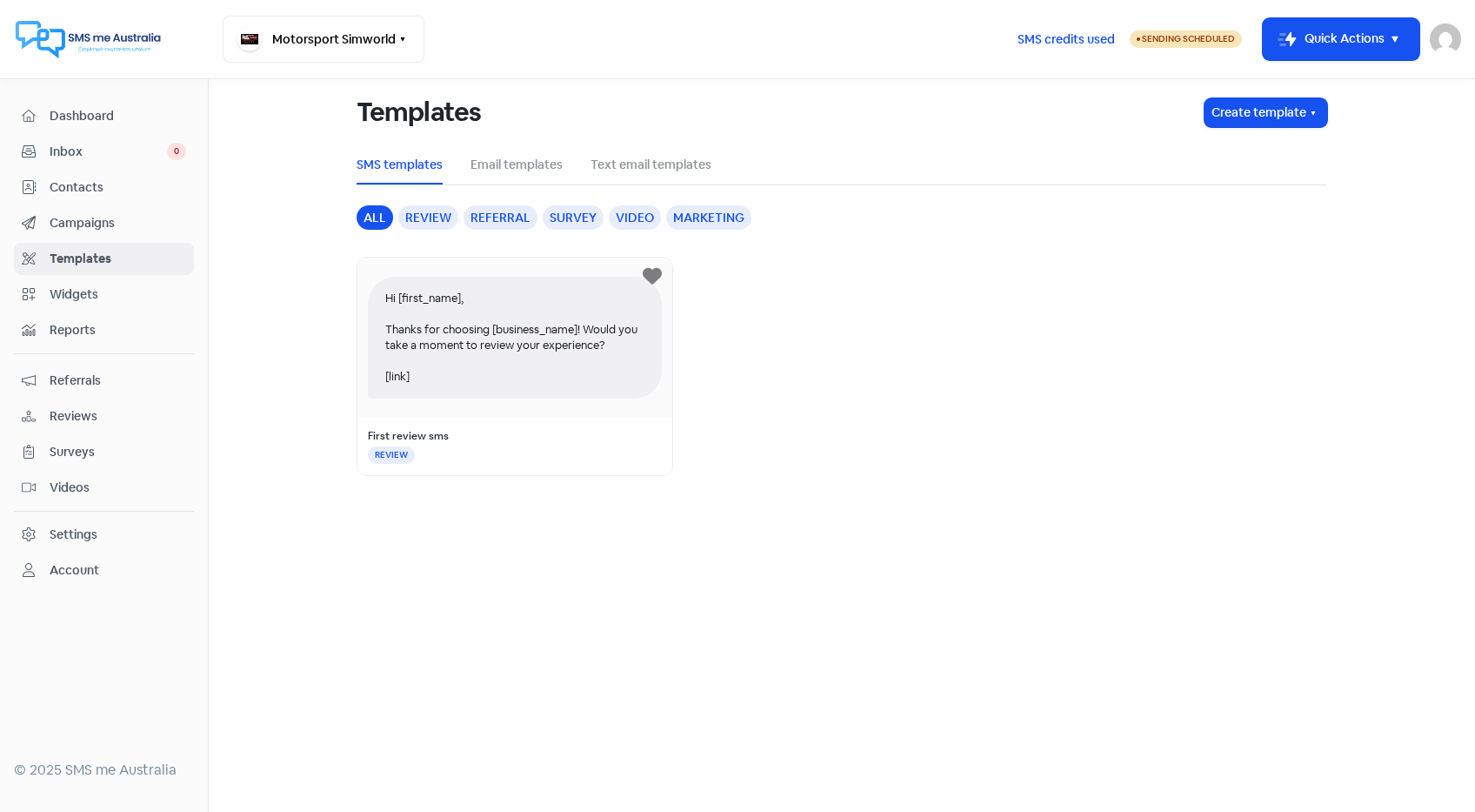
click at [432, 228] on div "Review" at bounding box center [429, 218] width 60 height 24
click at [108, 218] on span "Campaigns" at bounding box center [118, 222] width 137 height 18
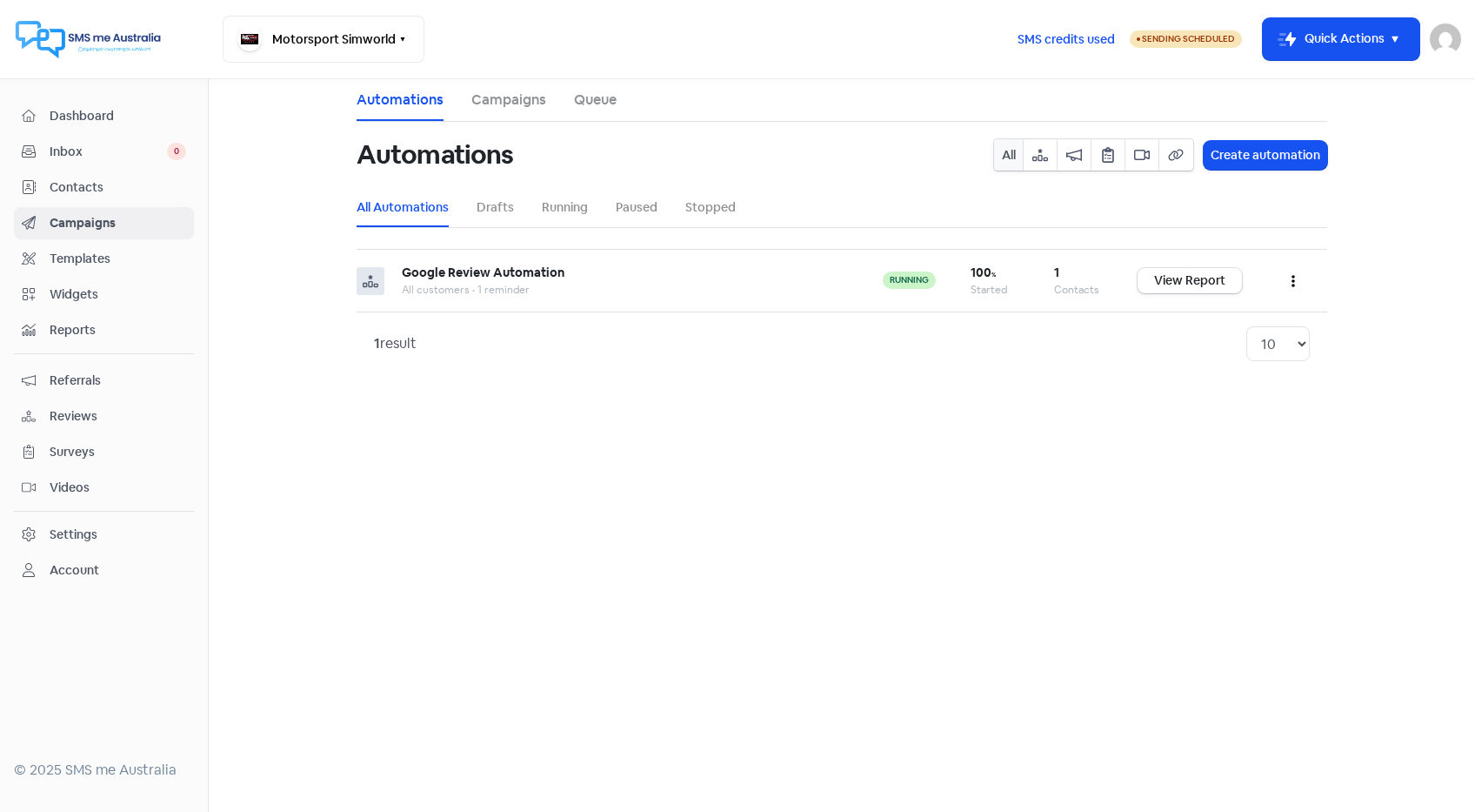
click at [89, 353] on div "Dashboard Inbox 0 Contacts Campaigns Templates Widgets Reports Referrals Review…" at bounding box center [104, 343] width 180 height 487
click at [90, 377] on span "Referrals" at bounding box center [118, 380] width 137 height 18
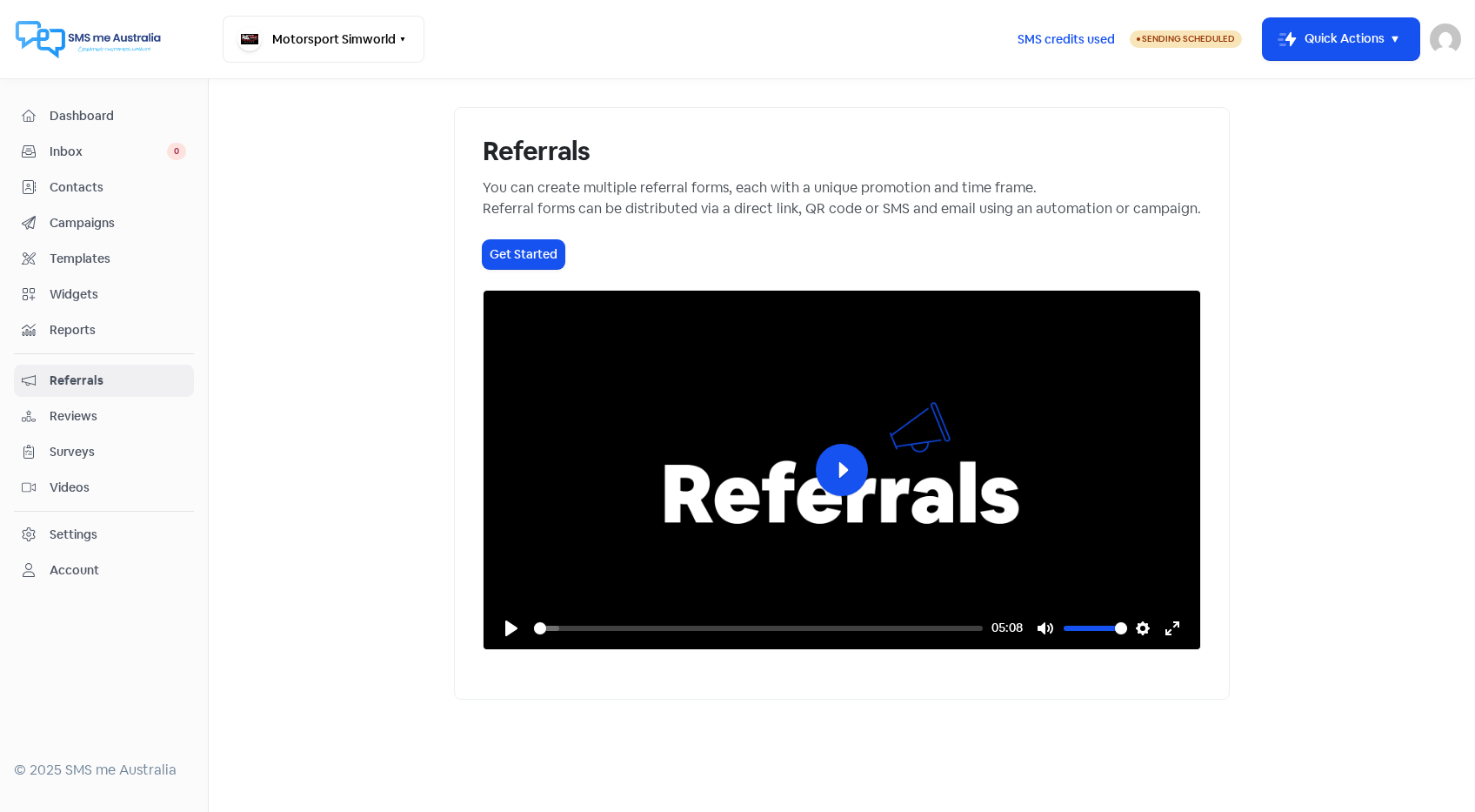
click at [87, 414] on span "Reviews" at bounding box center [118, 415] width 137 height 18
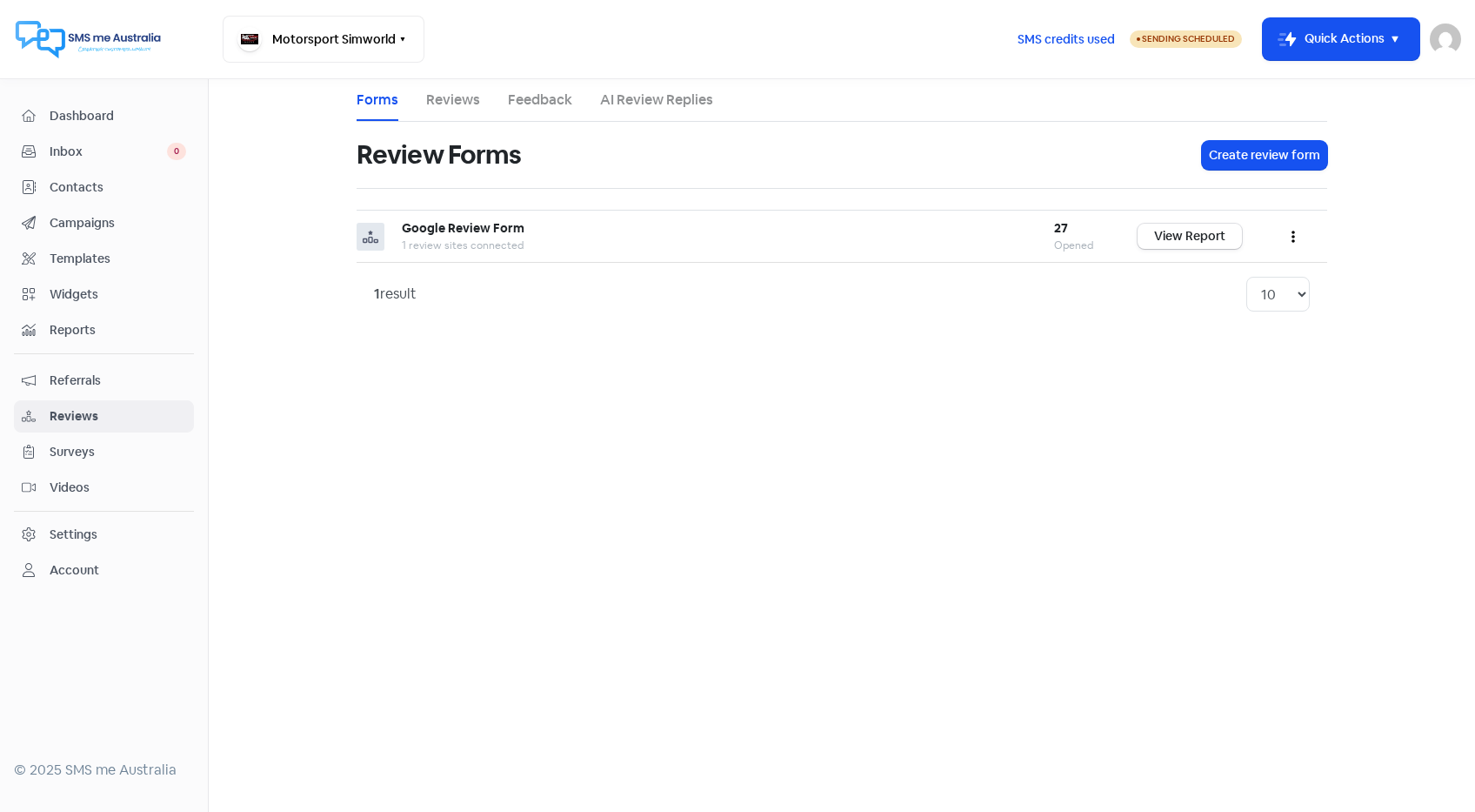
click at [90, 453] on span "Surveys" at bounding box center [118, 451] width 137 height 18
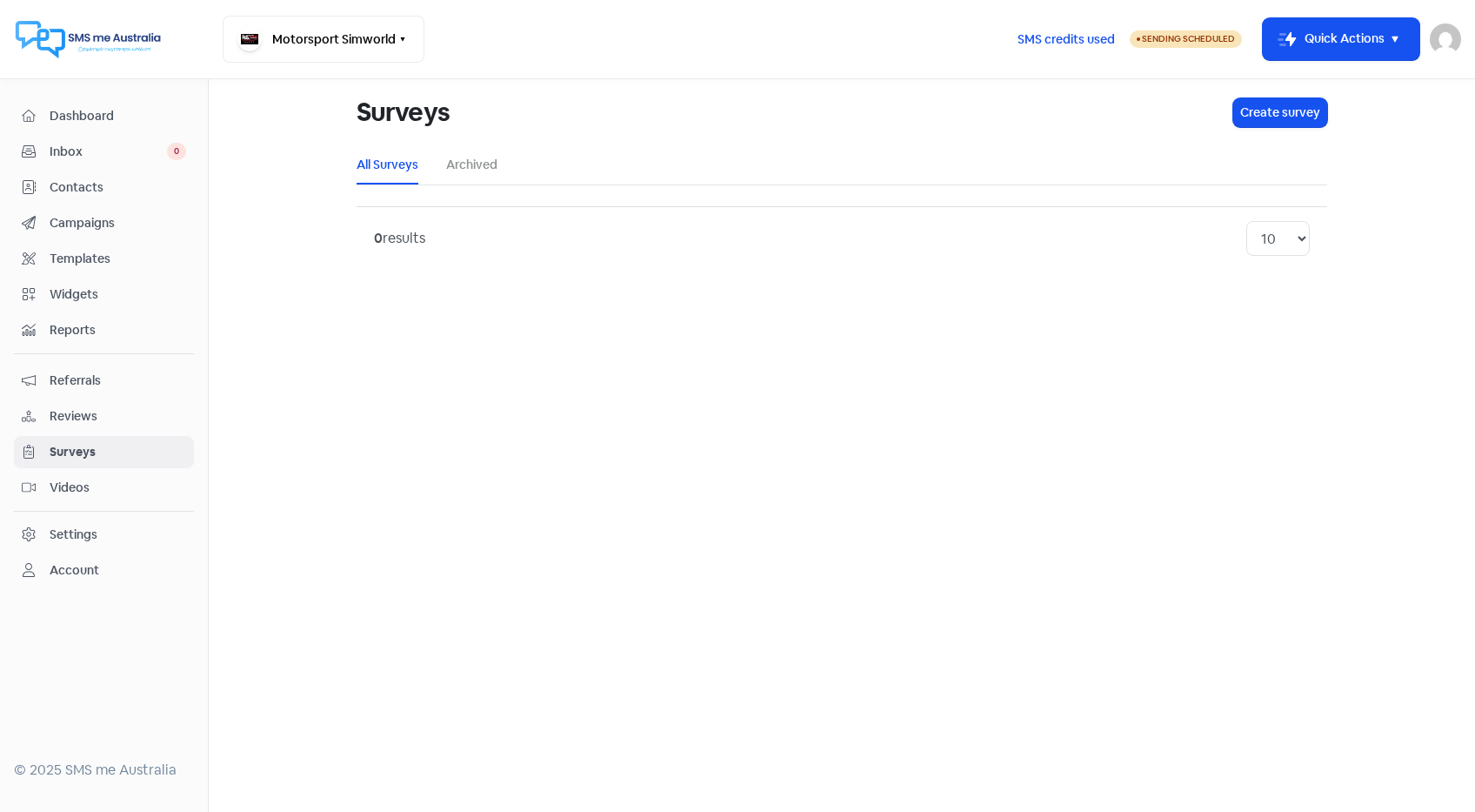
click at [90, 529] on div "Settings" at bounding box center [73, 534] width 48 height 18
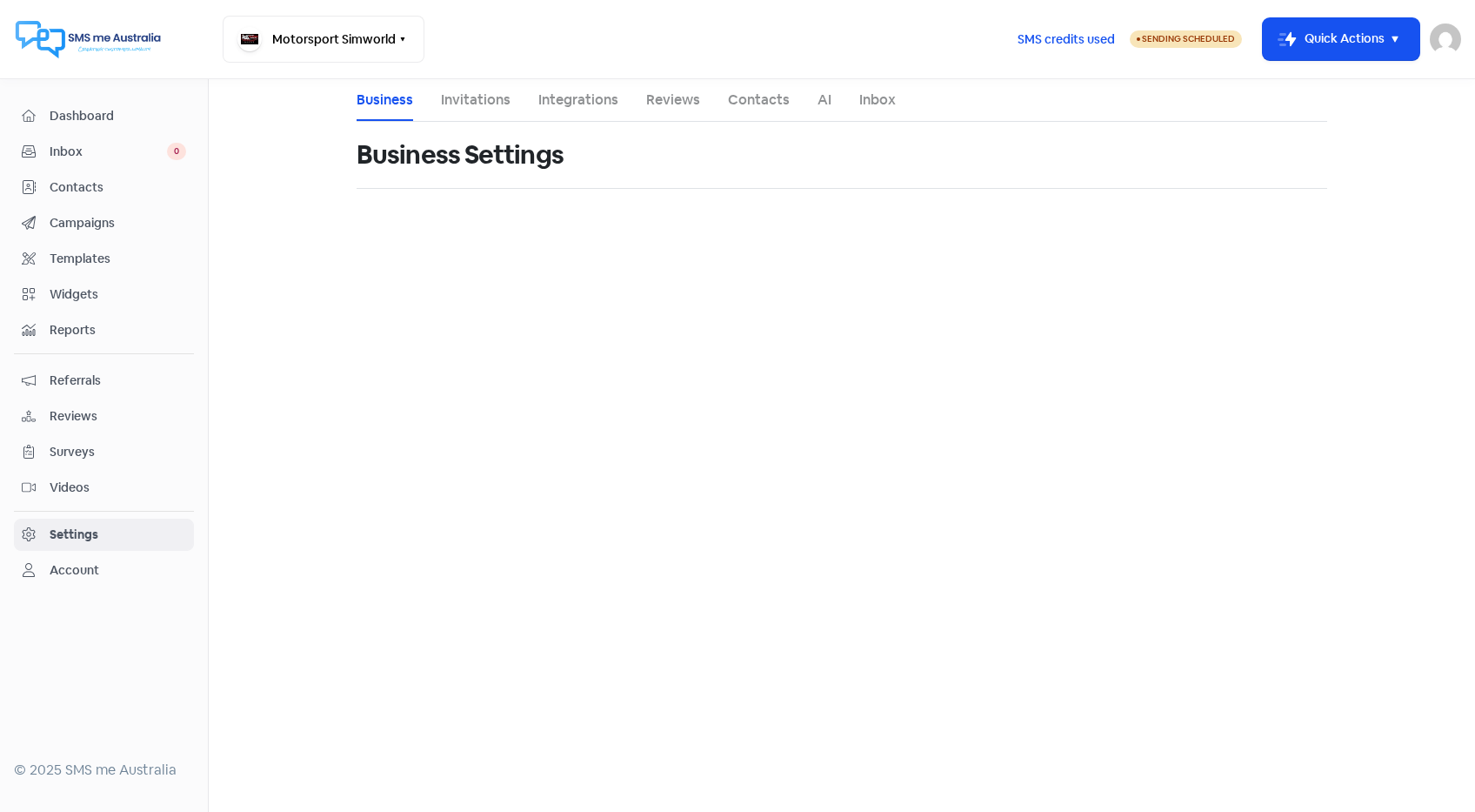
click at [593, 105] on link "Integrations" at bounding box center [578, 100] width 80 height 21
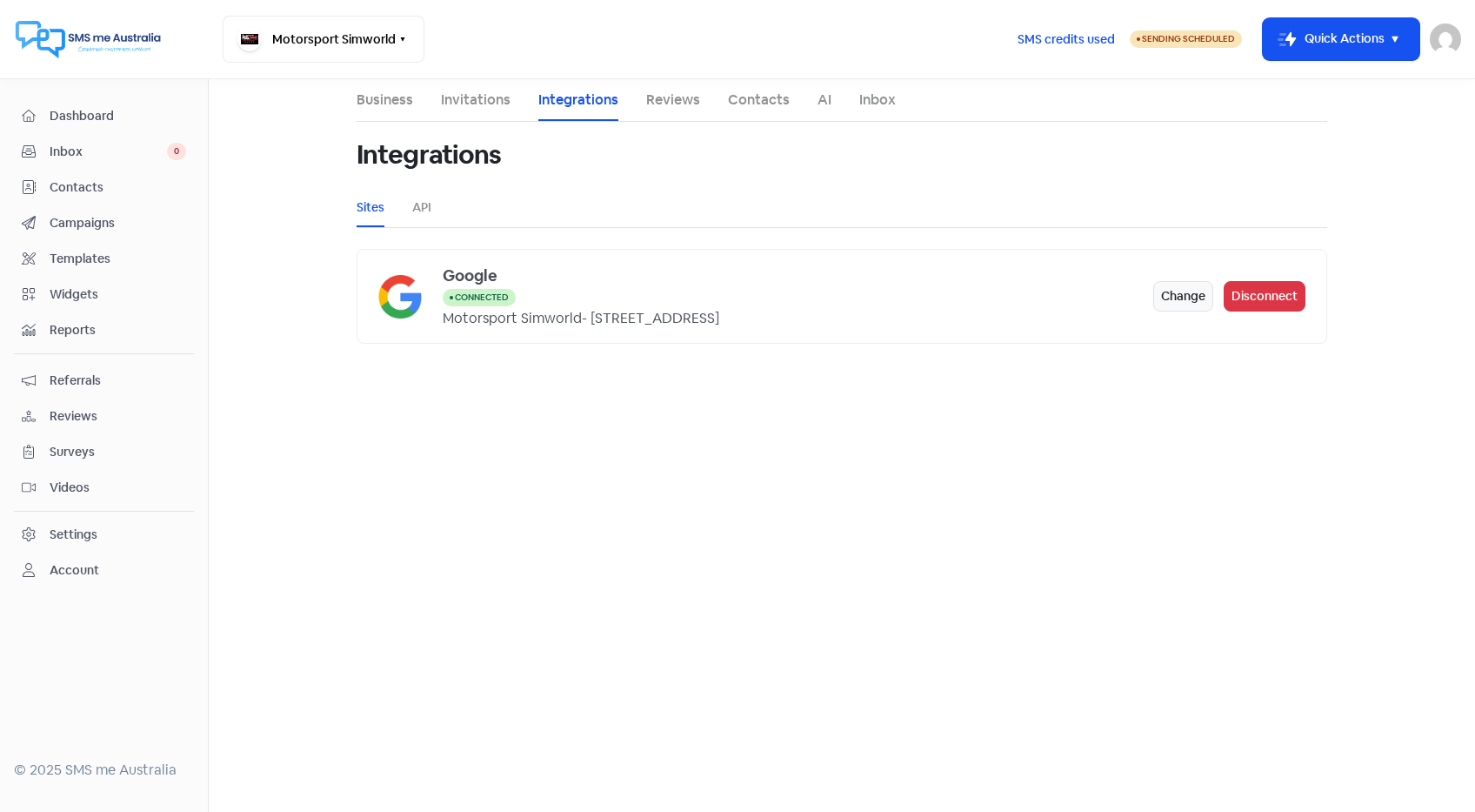
click at [680, 108] on link "Reviews" at bounding box center [673, 100] width 54 height 21
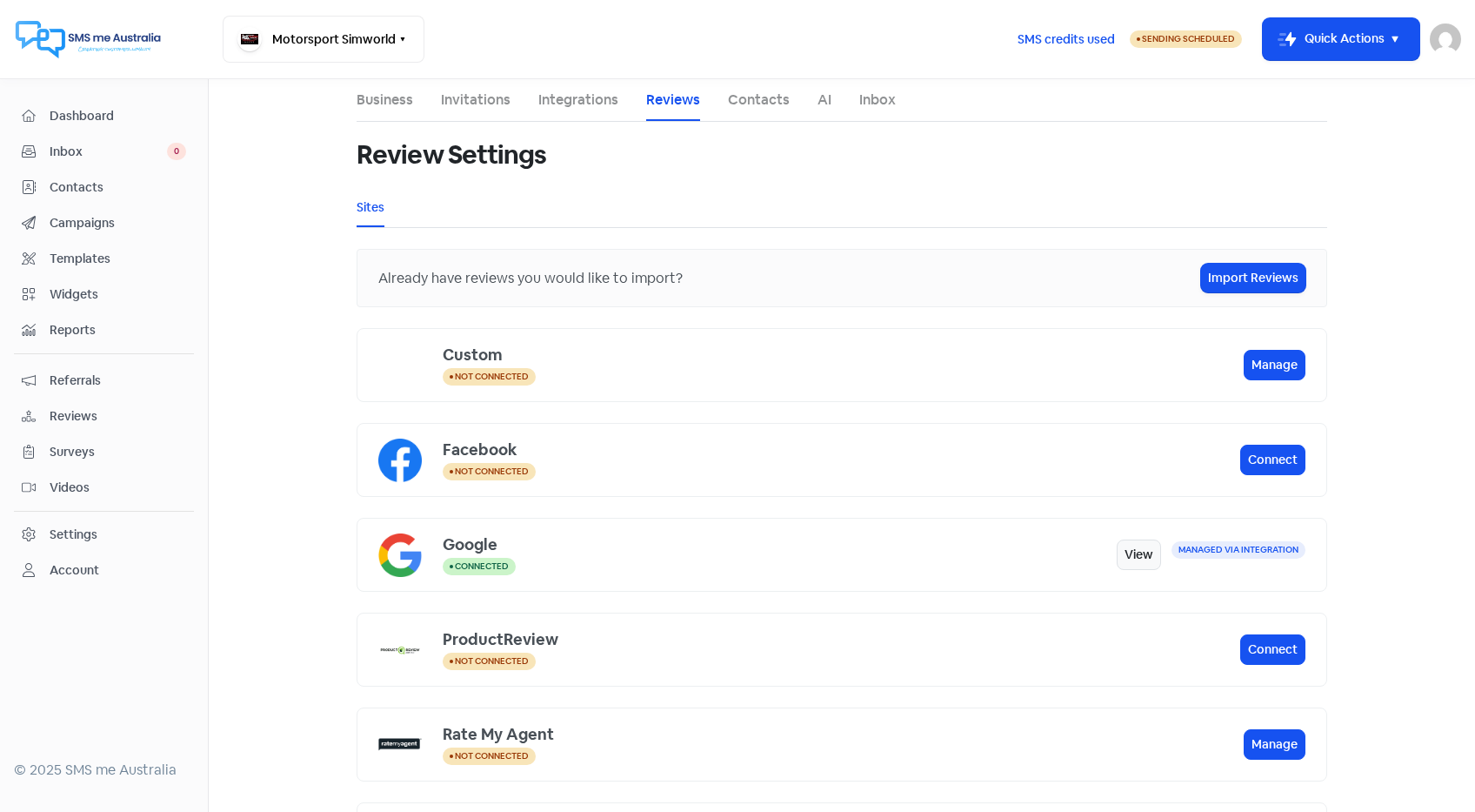
click at [588, 83] on li "Integrations" at bounding box center [578, 99] width 80 height 42
click at [583, 111] on li "Integrations" at bounding box center [578, 99] width 80 height 42
click at [574, 101] on link "Integrations" at bounding box center [578, 100] width 80 height 21
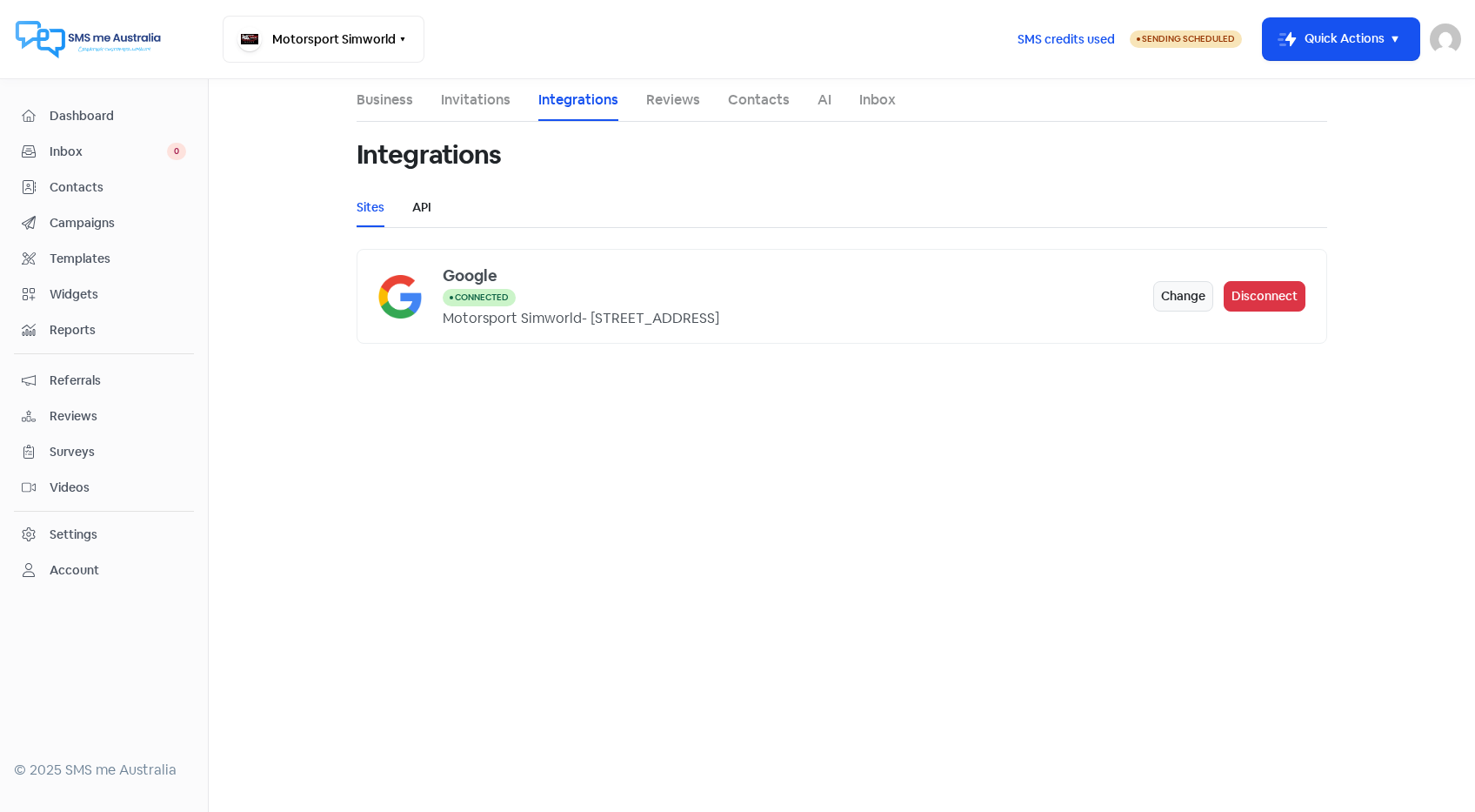
click at [426, 207] on link "API" at bounding box center [422, 207] width 19 height 18
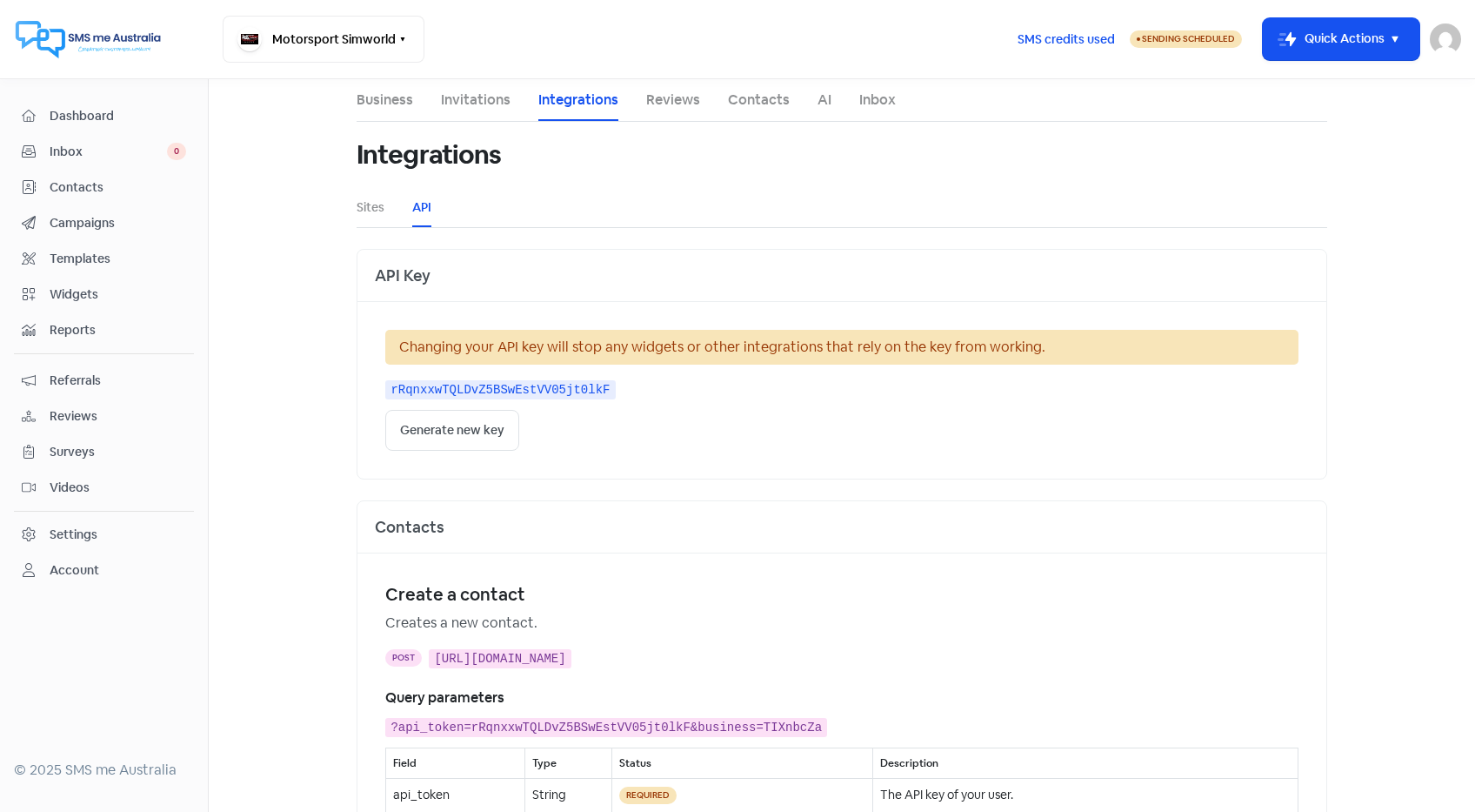
click at [682, 97] on link "Reviews" at bounding box center [673, 100] width 54 height 21
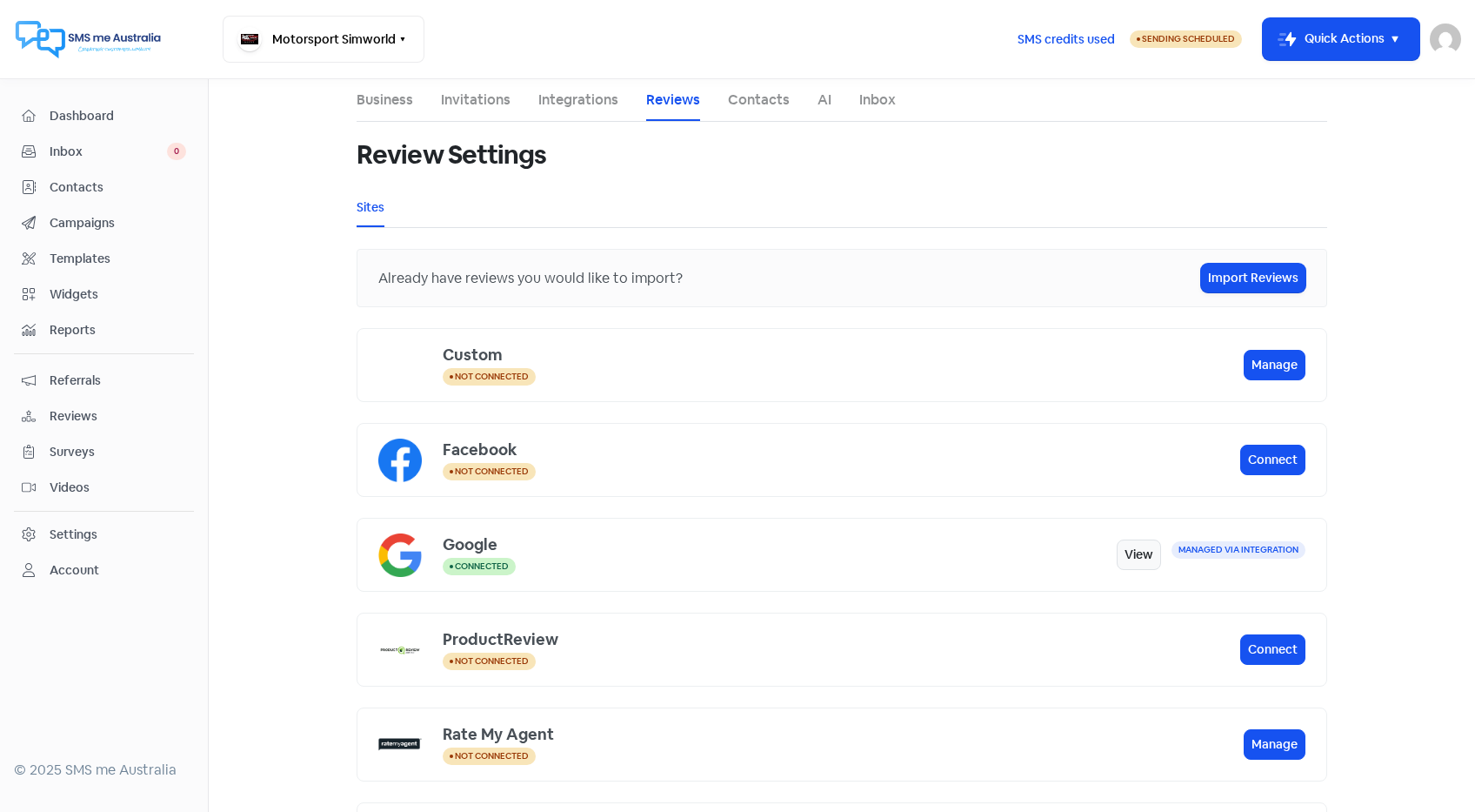
click at [80, 260] on span "Templates" at bounding box center [118, 258] width 137 height 18
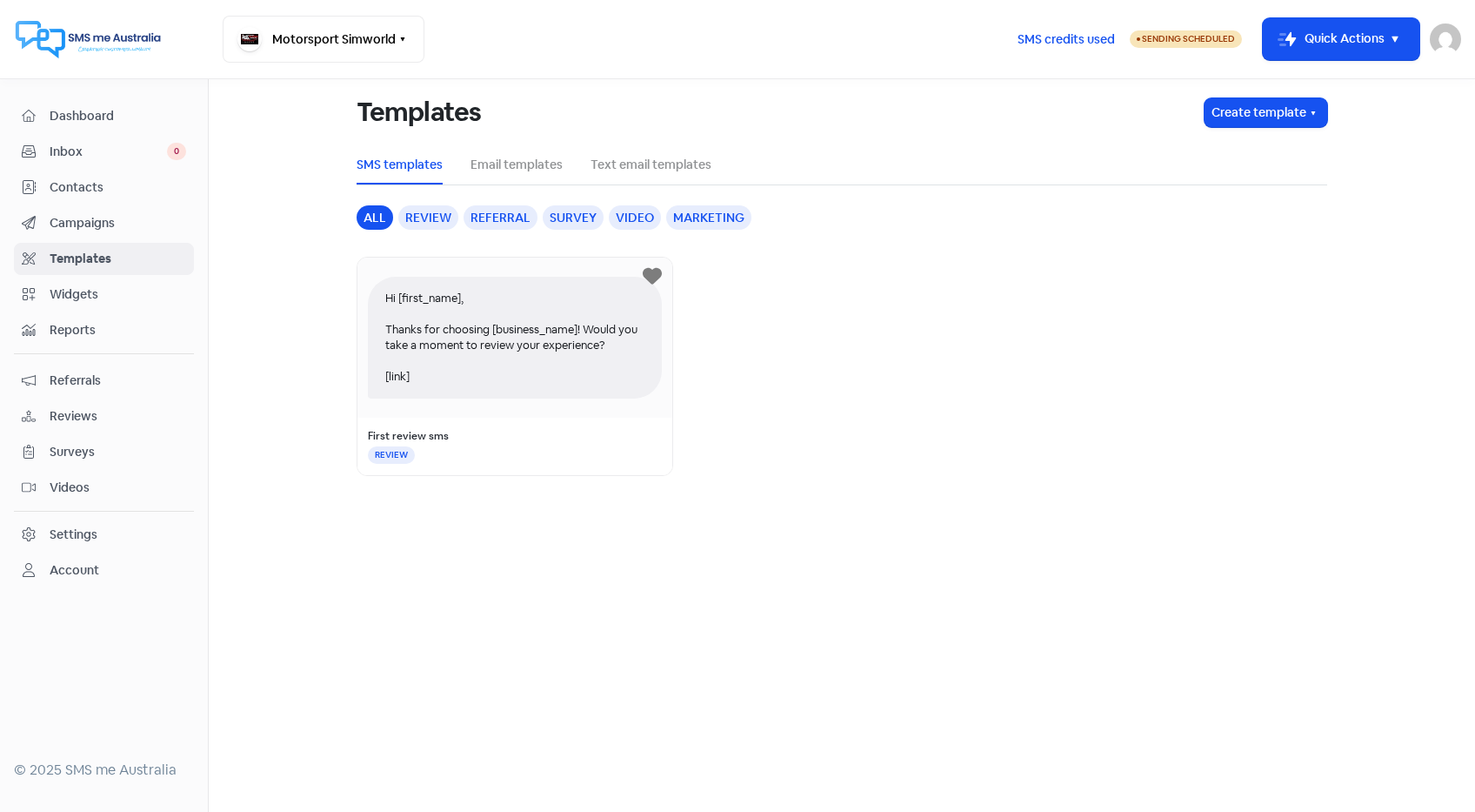
click at [435, 218] on div "Review" at bounding box center [429, 218] width 60 height 24
click at [511, 157] on link "Email templates" at bounding box center [517, 164] width 92 height 18
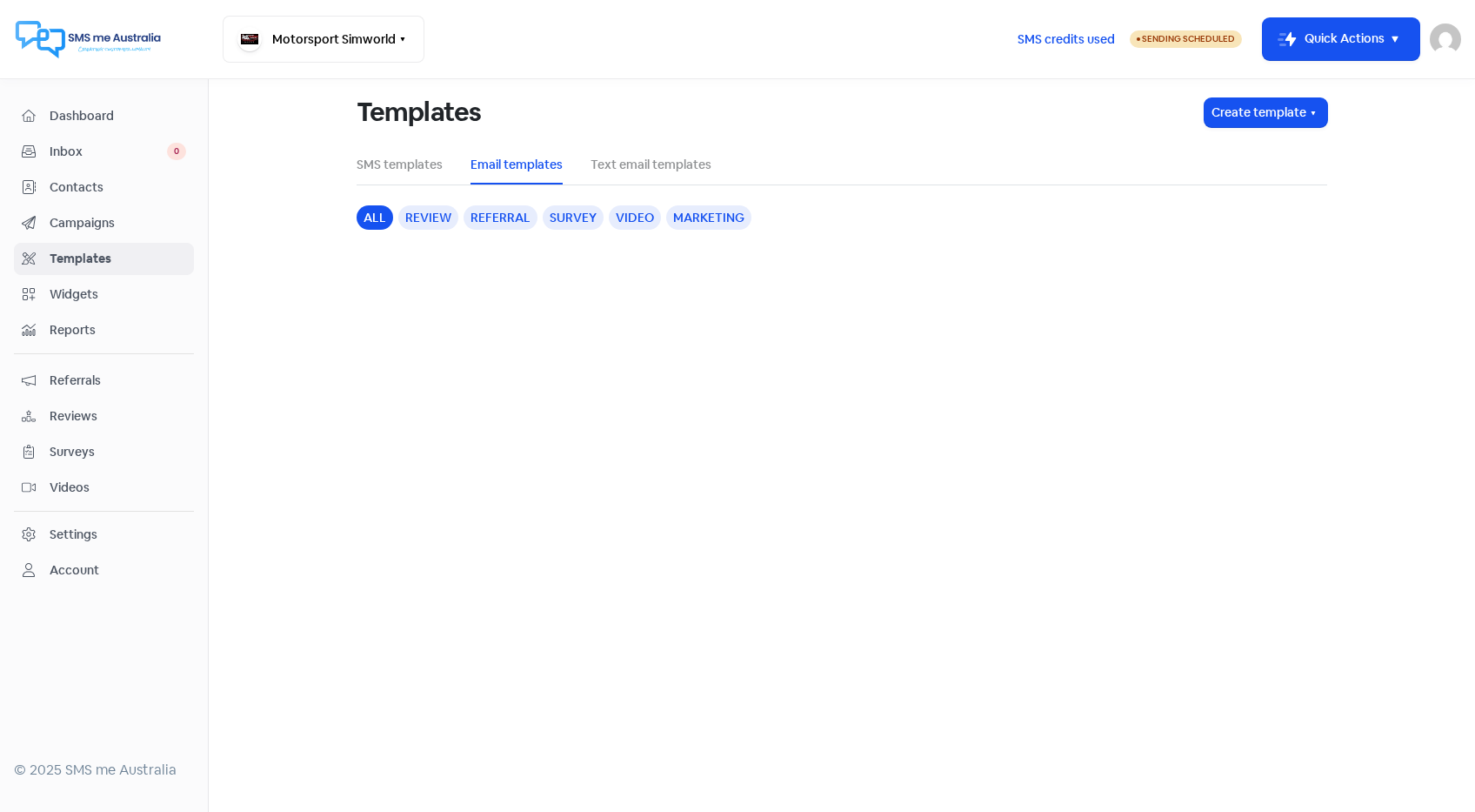
click at [425, 202] on div "Templates Create template SMS templates Email templates Text email templates al…" at bounding box center [842, 167] width 992 height 177
click at [441, 212] on div "Review" at bounding box center [429, 218] width 60 height 24
click at [680, 165] on link "Text email templates" at bounding box center [651, 164] width 121 height 18
click at [124, 208] on link "Campaigns" at bounding box center [104, 223] width 180 height 32
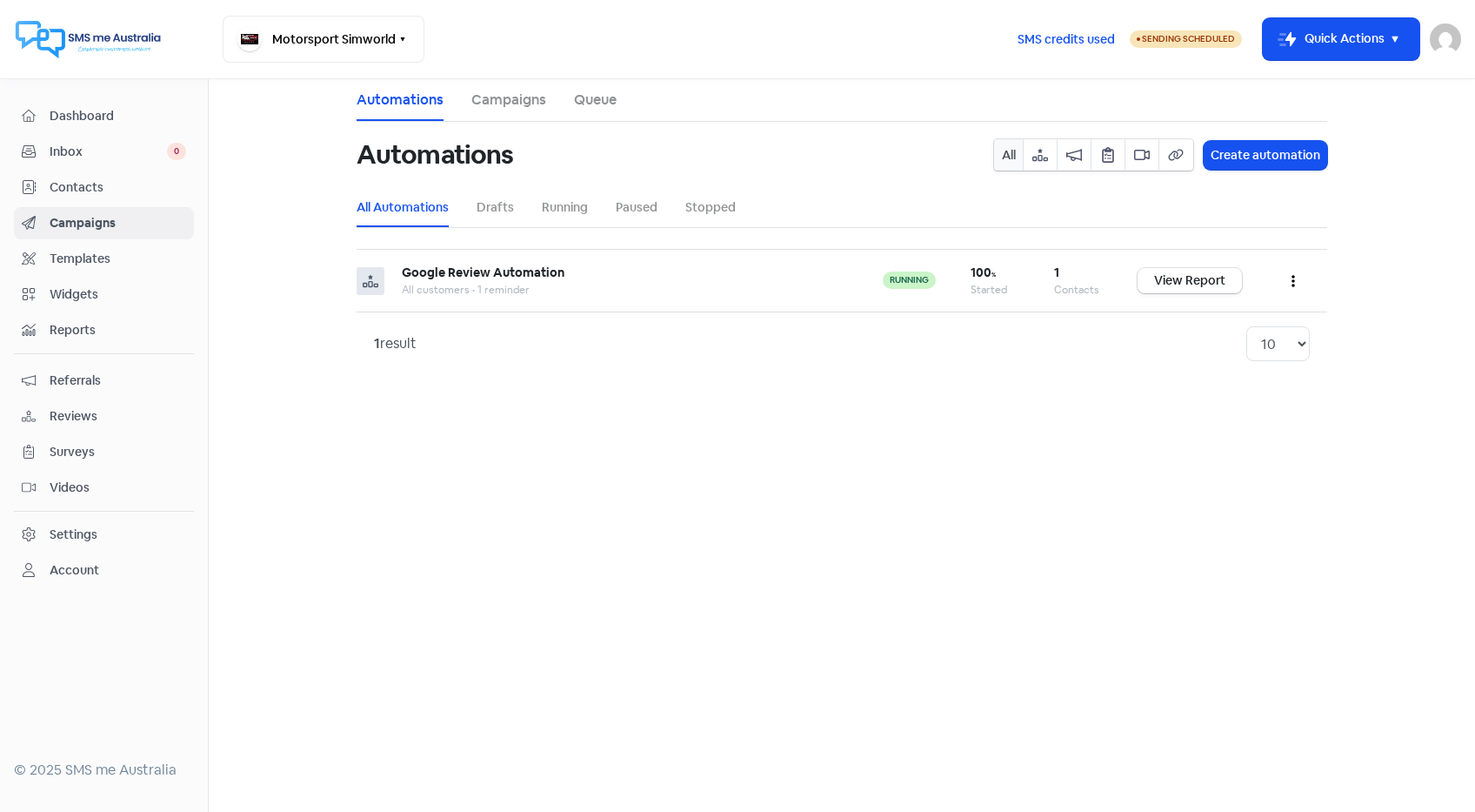
click at [125, 187] on span "Contacts" at bounding box center [118, 187] width 137 height 18
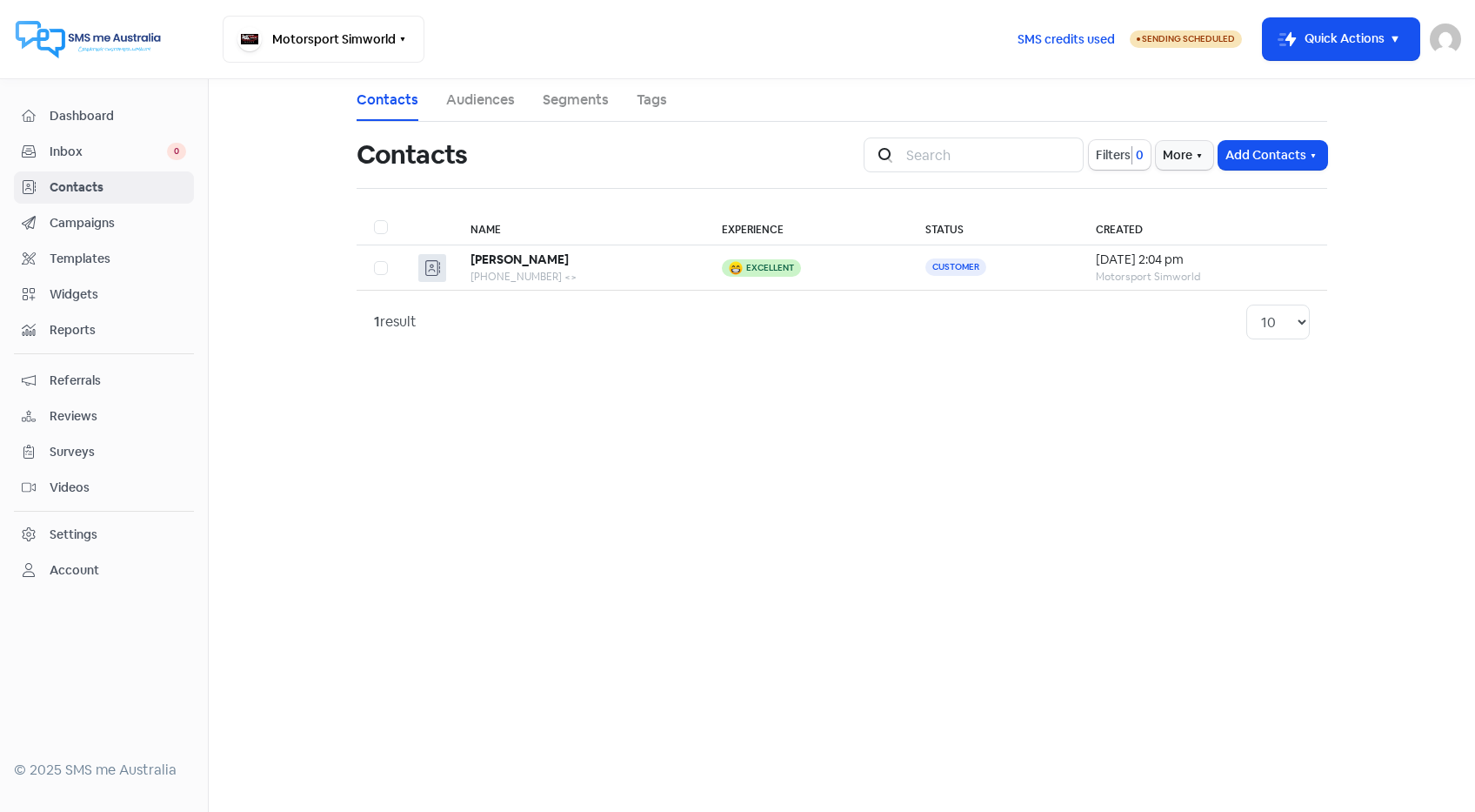
click at [113, 157] on span "Inbox" at bounding box center [108, 151] width 117 height 18
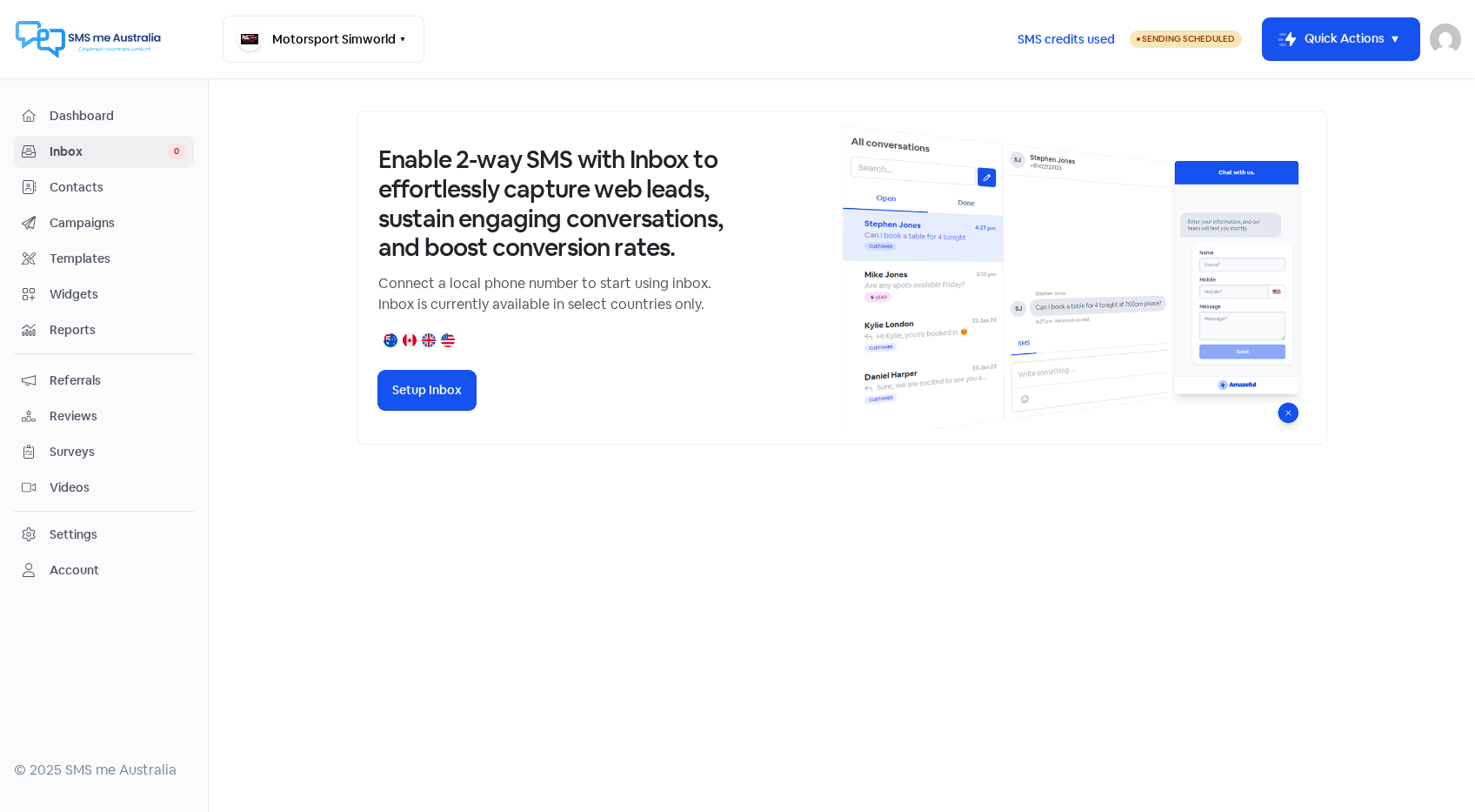
click at [113, 122] on span "Dashboard" at bounding box center [118, 115] width 137 height 18
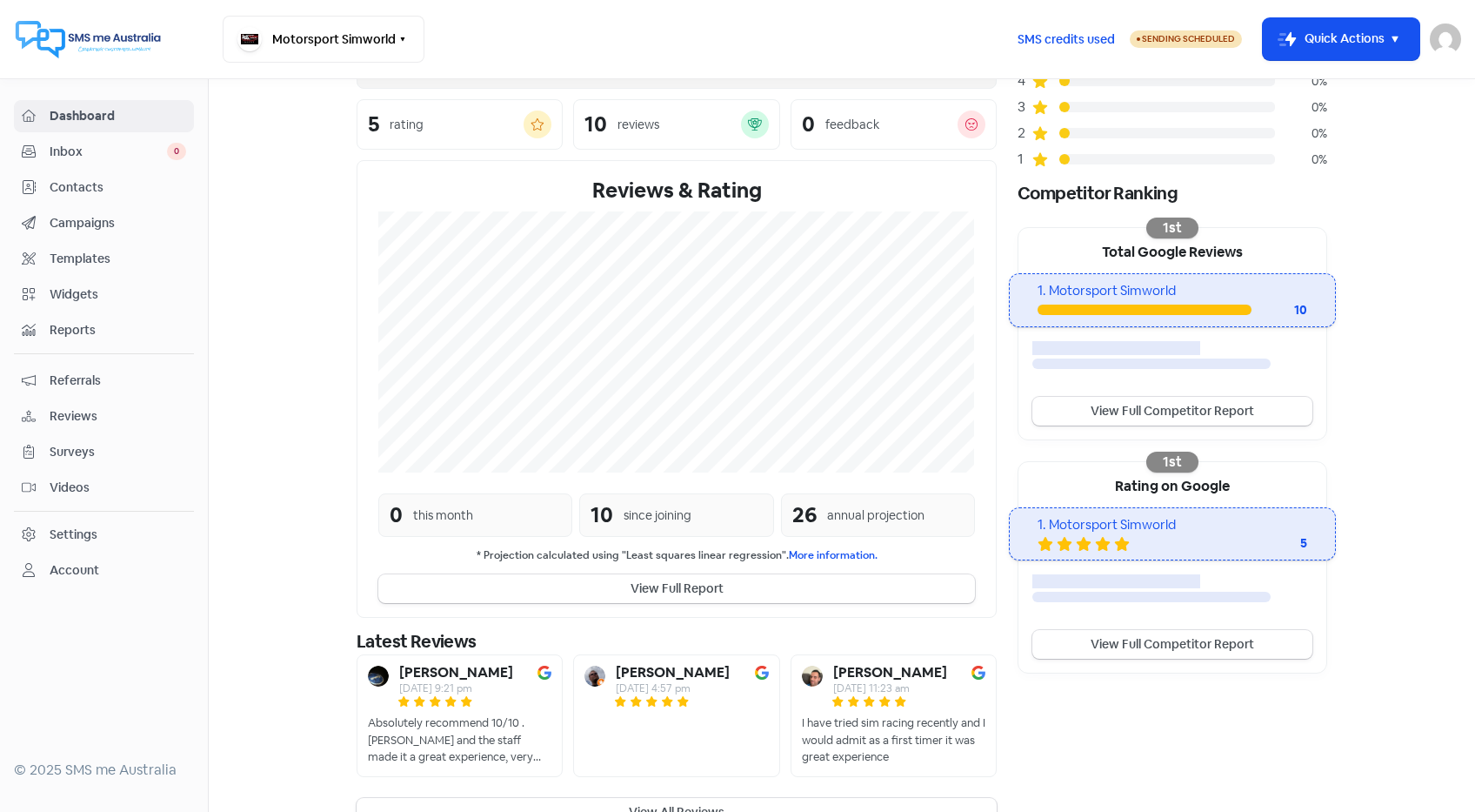
scroll to position [198, 0]
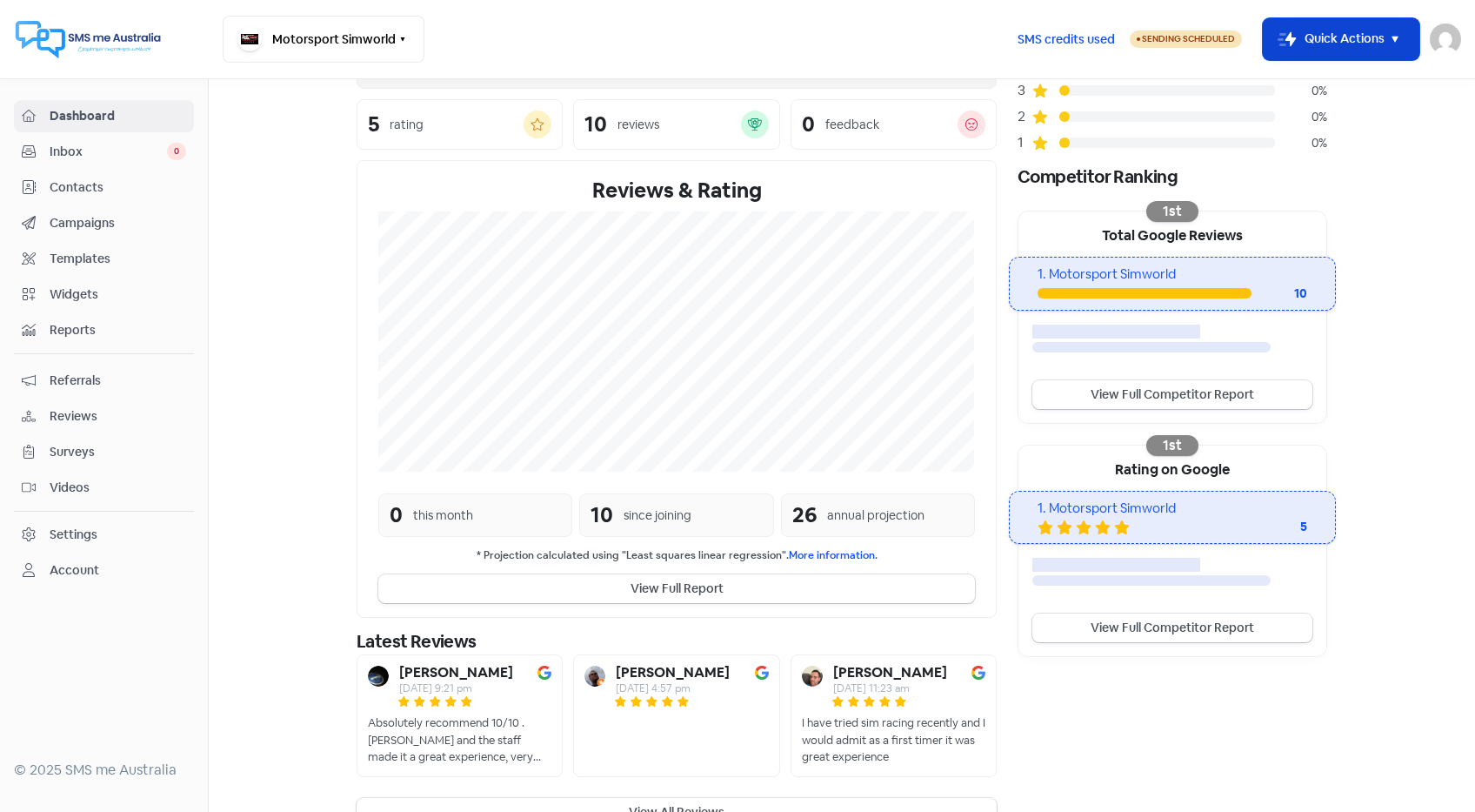
click at [1362, 30] on button "Icon For Thunder-move Quick Actions" at bounding box center [1341, 38] width 157 height 42
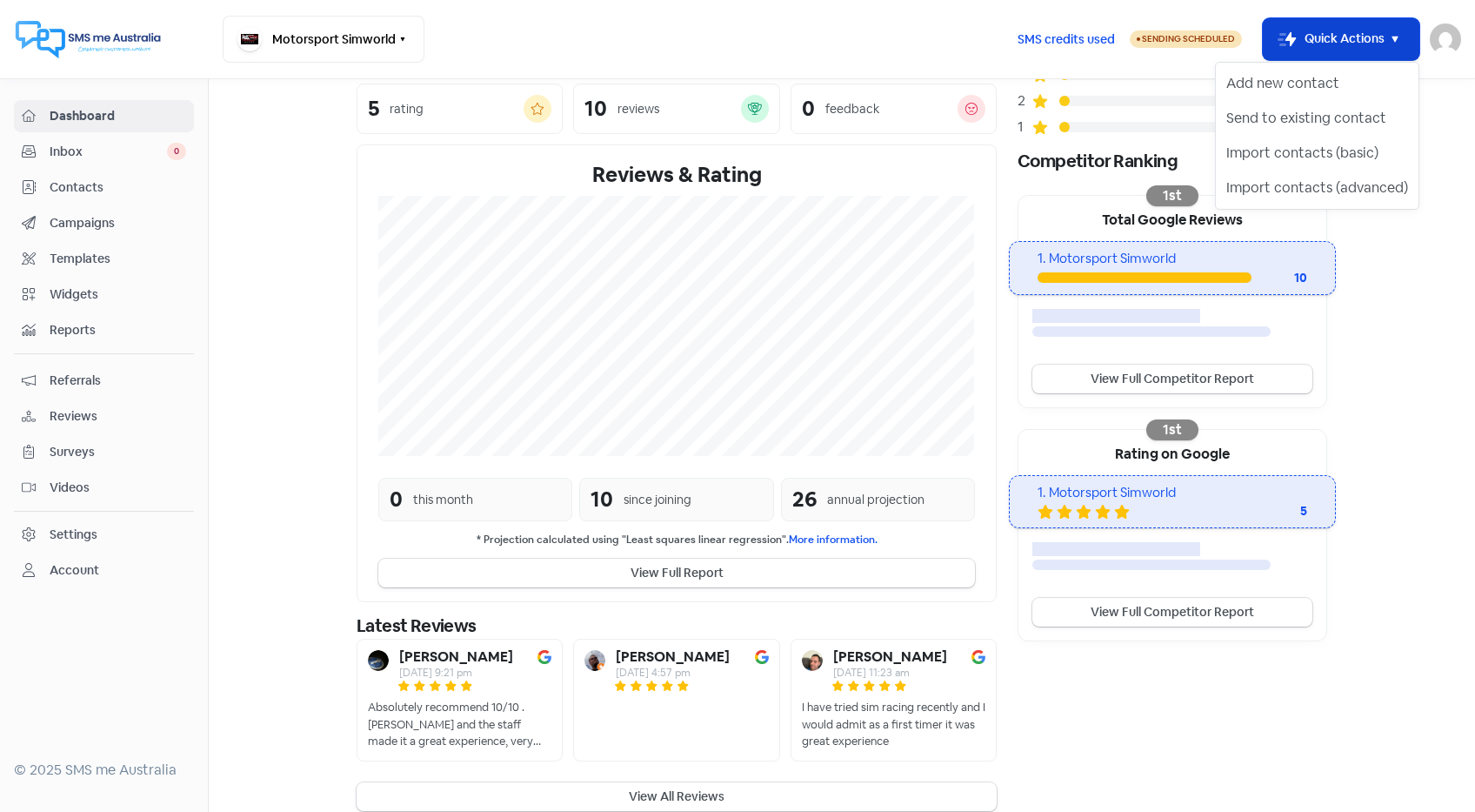
scroll to position [238, 0]
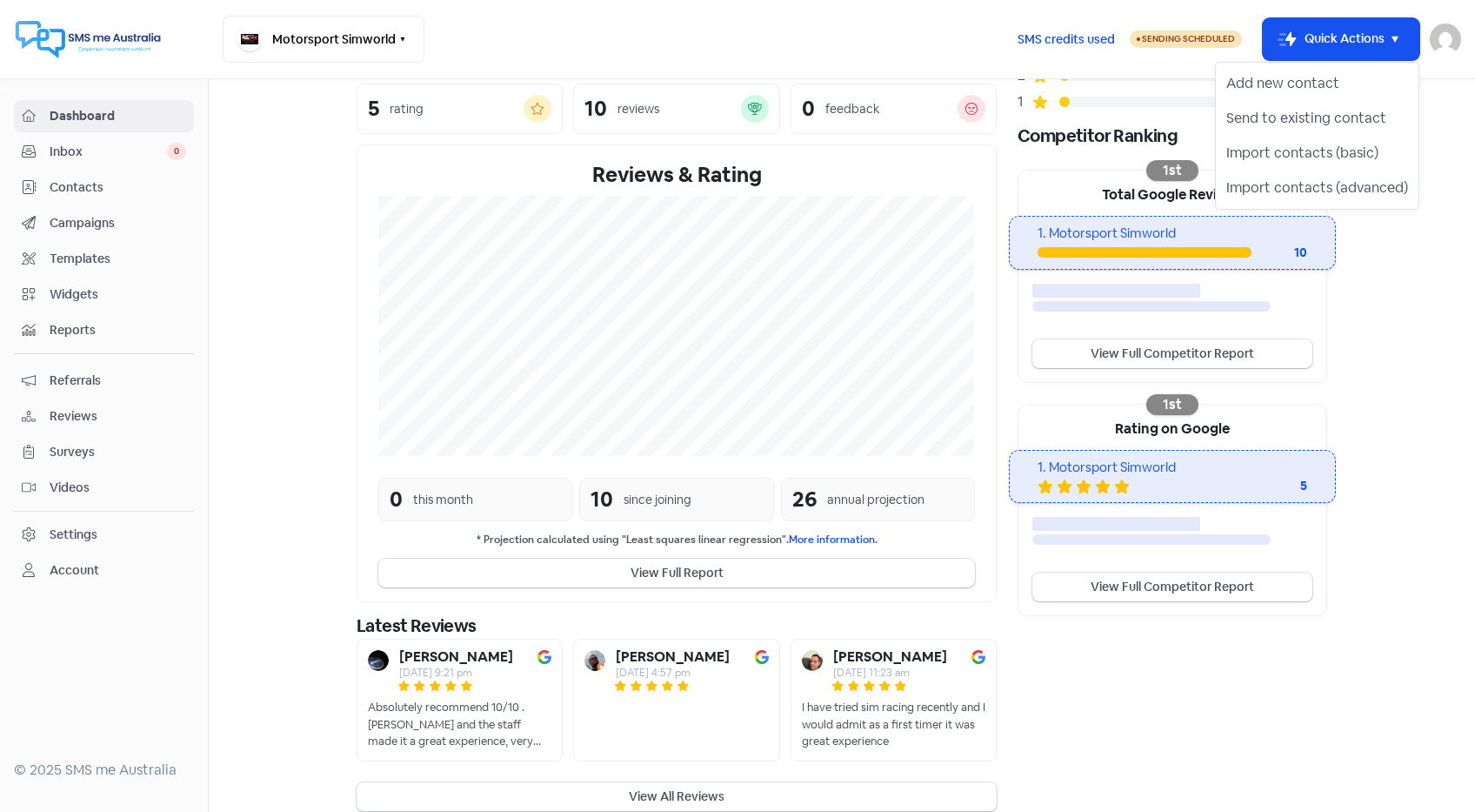
drag, startPoint x: 1467, startPoint y: 47, endPoint x: 1454, endPoint y: 30, distance: 21.4
click at [1460, 37] on nav "Motorsport Simworld Switch Business All businesses Motorsport Wheels & Tyres SM…" at bounding box center [737, 39] width 1475 height 79
click at [1452, 30] on img at bounding box center [1445, 38] width 31 height 31
click at [105, 304] on link "Widgets" at bounding box center [104, 294] width 180 height 32
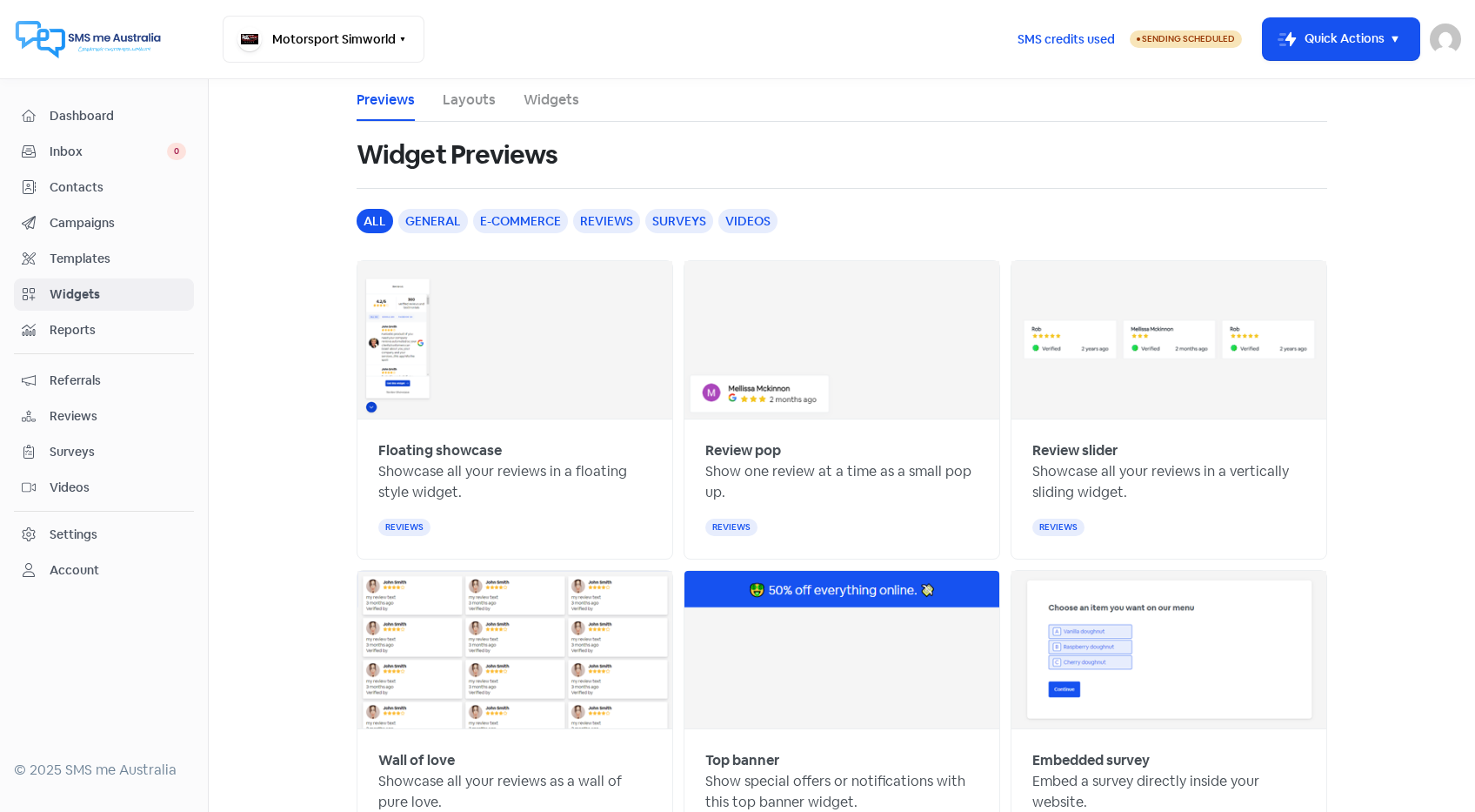
click at [611, 213] on div "reviews" at bounding box center [606, 221] width 67 height 24
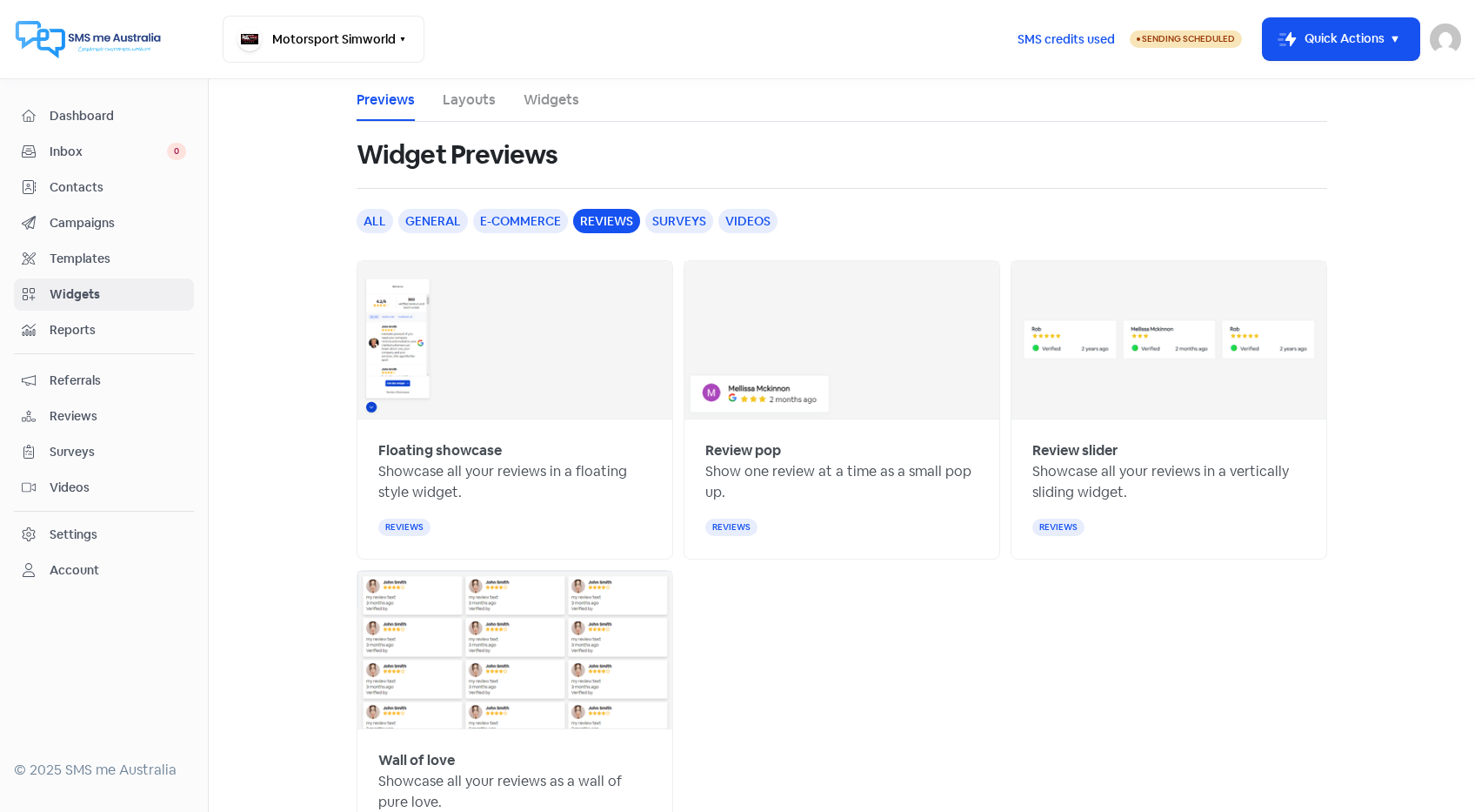
scroll to position [78, 0]
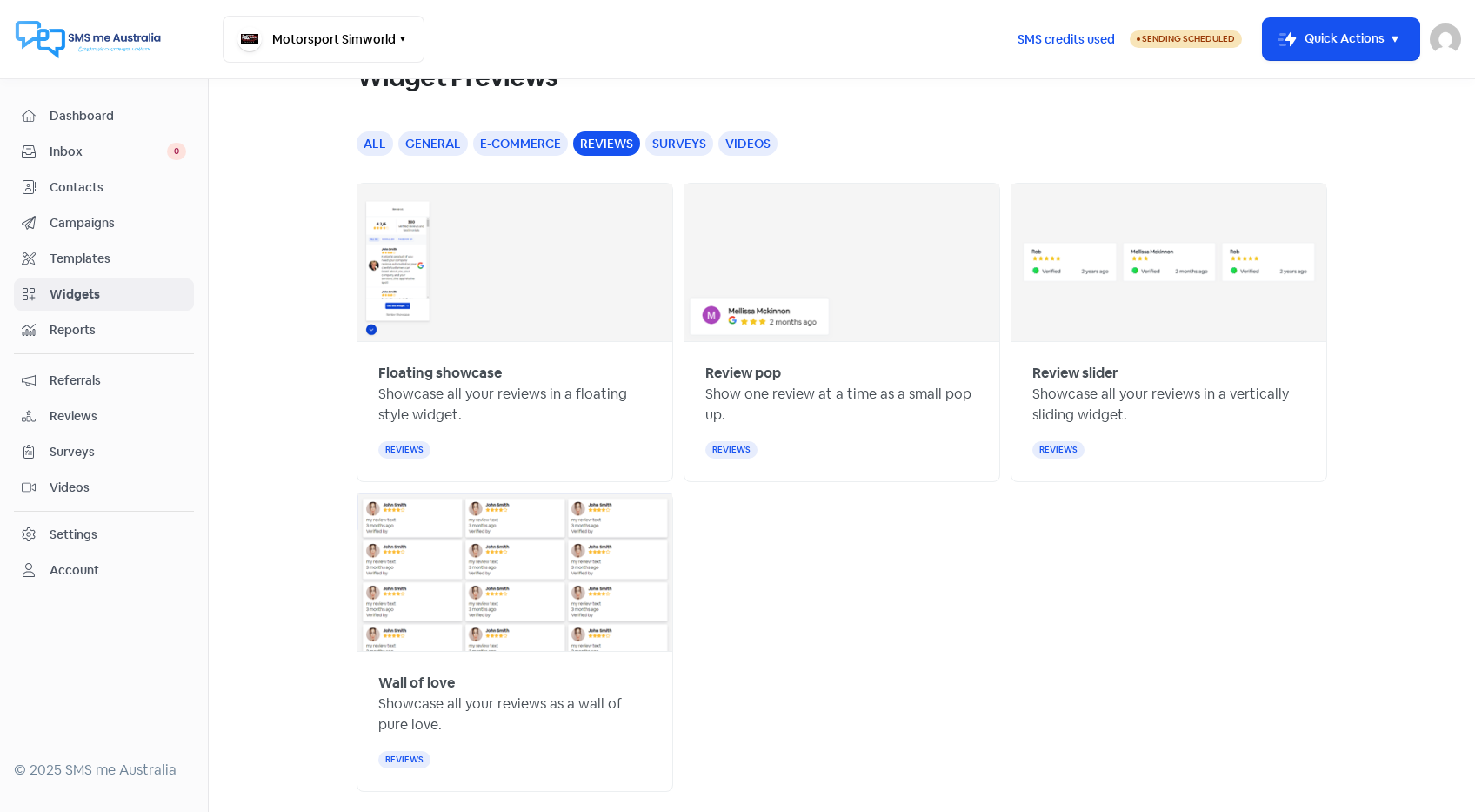
click at [99, 534] on div "Settings" at bounding box center [103, 534] width 164 height 20
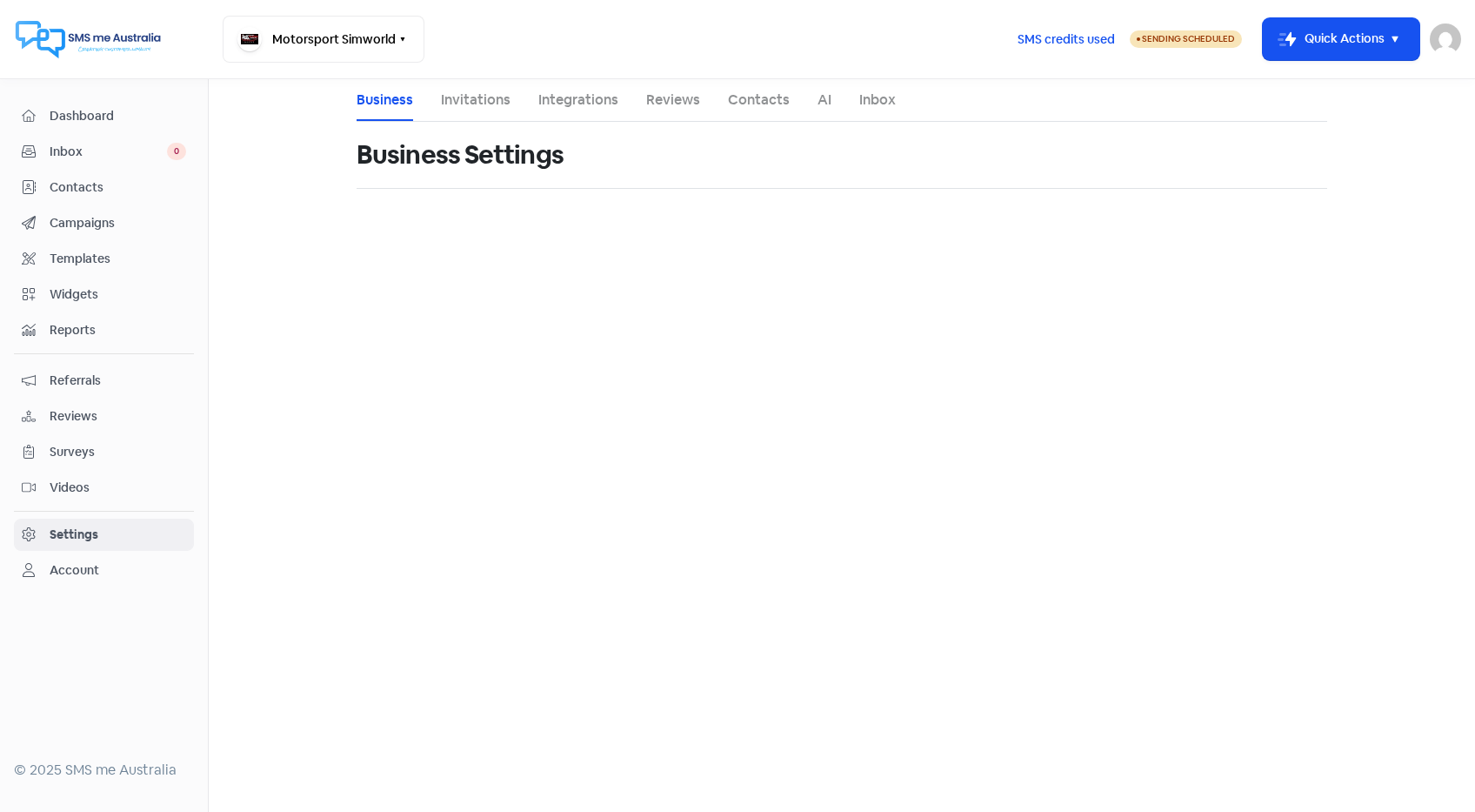
click at [577, 110] on link "Integrations" at bounding box center [578, 100] width 80 height 21
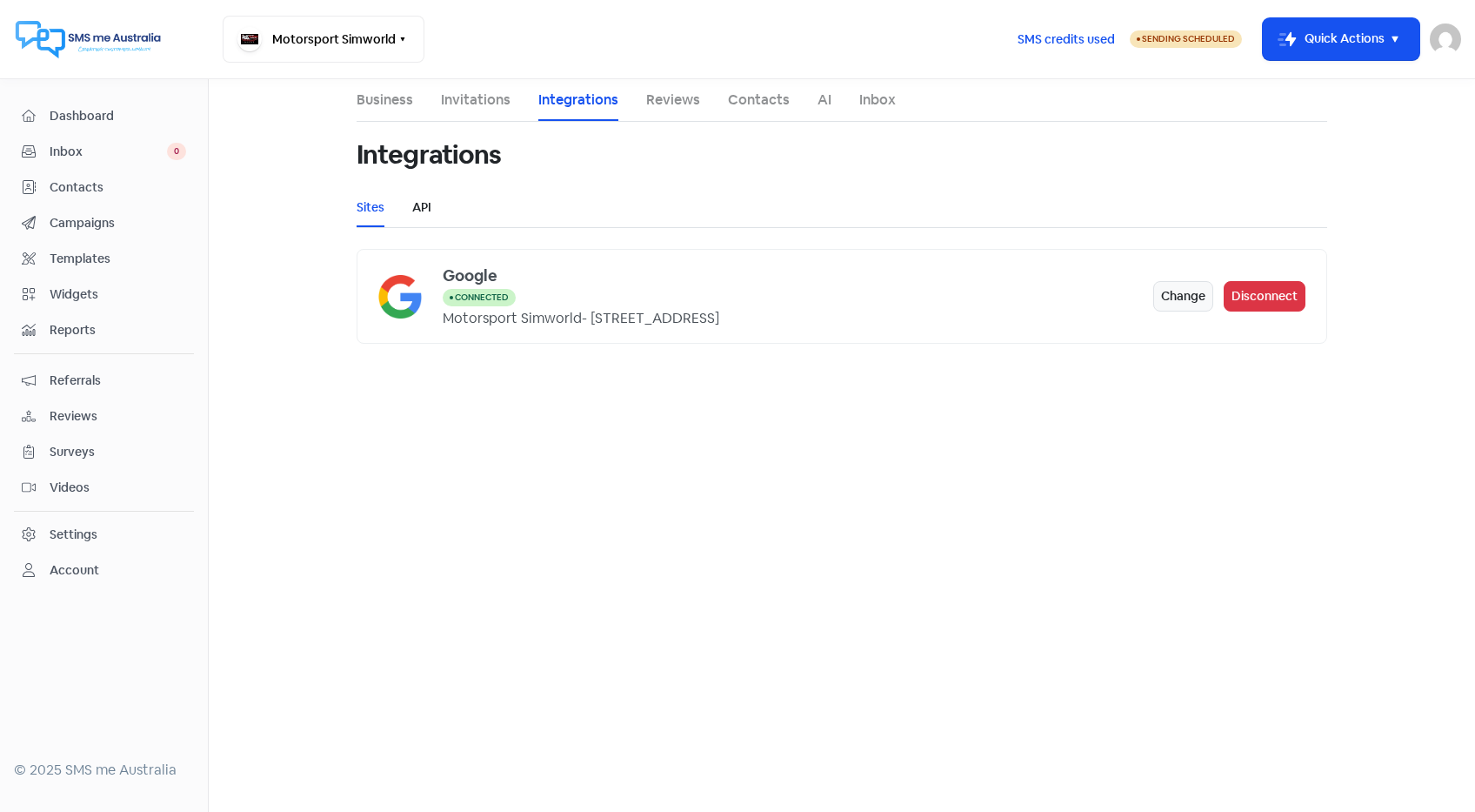
click at [421, 208] on link "API" at bounding box center [422, 207] width 19 height 18
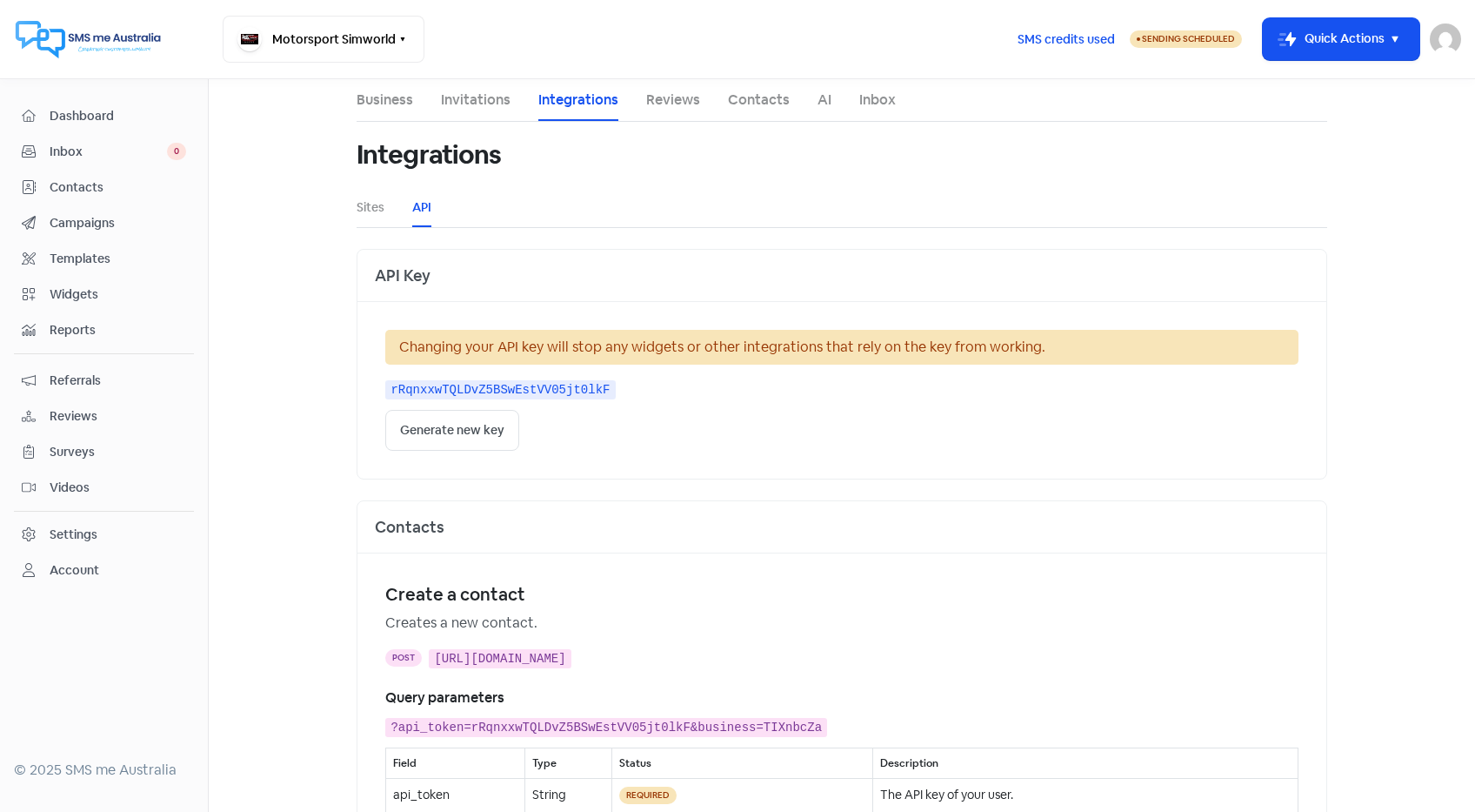
click at [682, 111] on li "Reviews" at bounding box center [673, 99] width 54 height 42
click at [893, 110] on link "Inbox" at bounding box center [878, 100] width 37 height 21
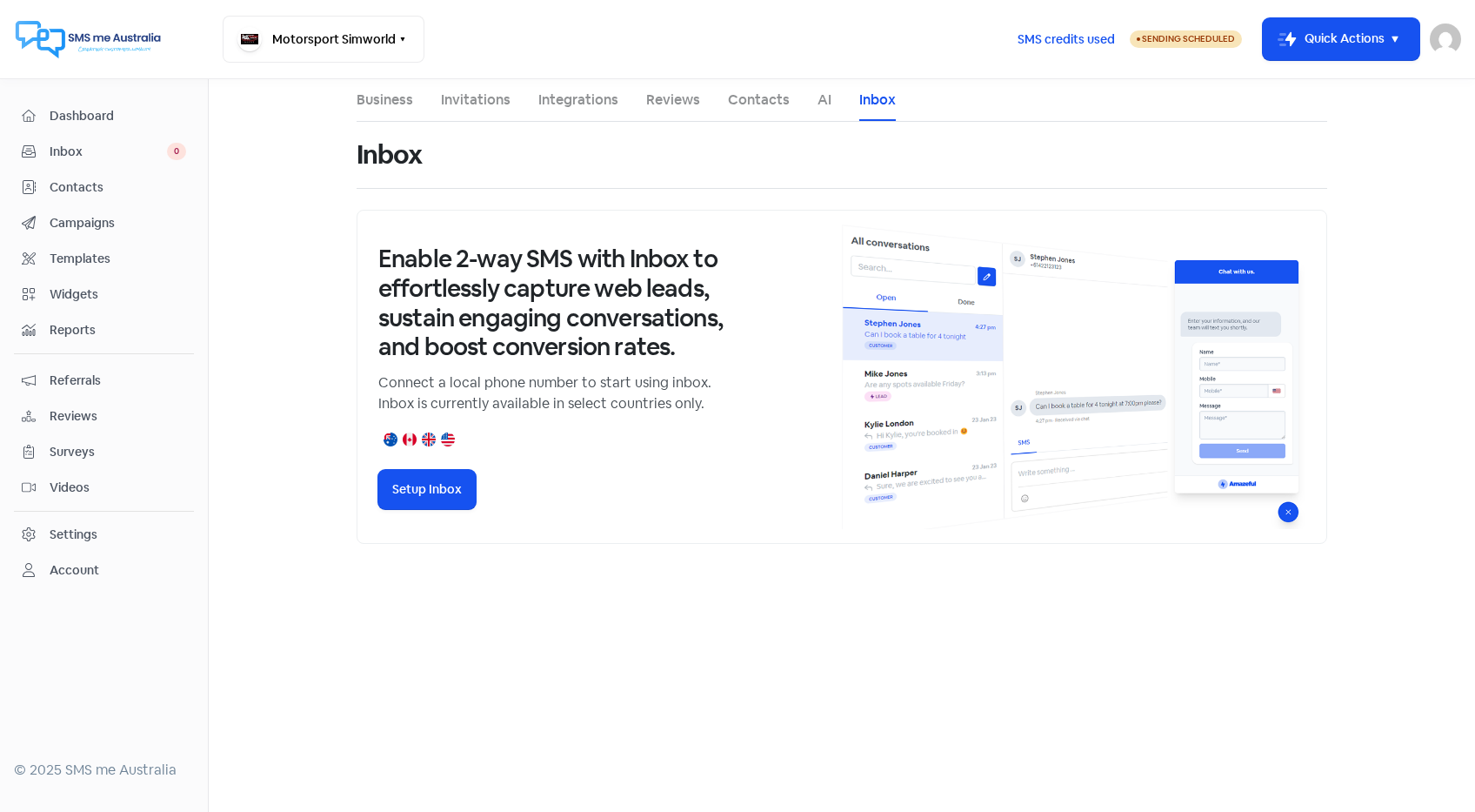
click at [822, 106] on link "AI" at bounding box center [824, 100] width 14 height 21
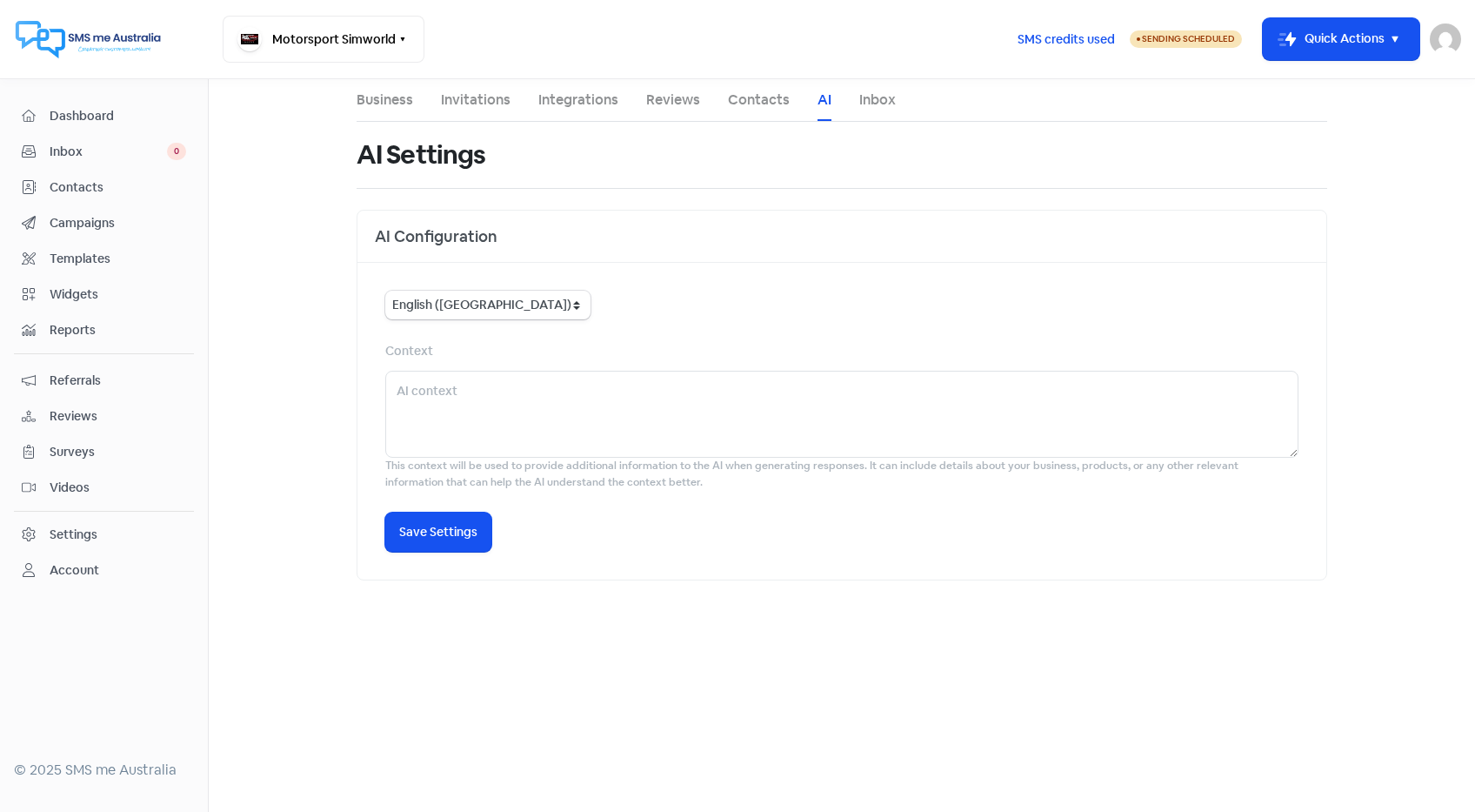
click at [161, 127] on div "Dashboard" at bounding box center [103, 115] width 164 height 20
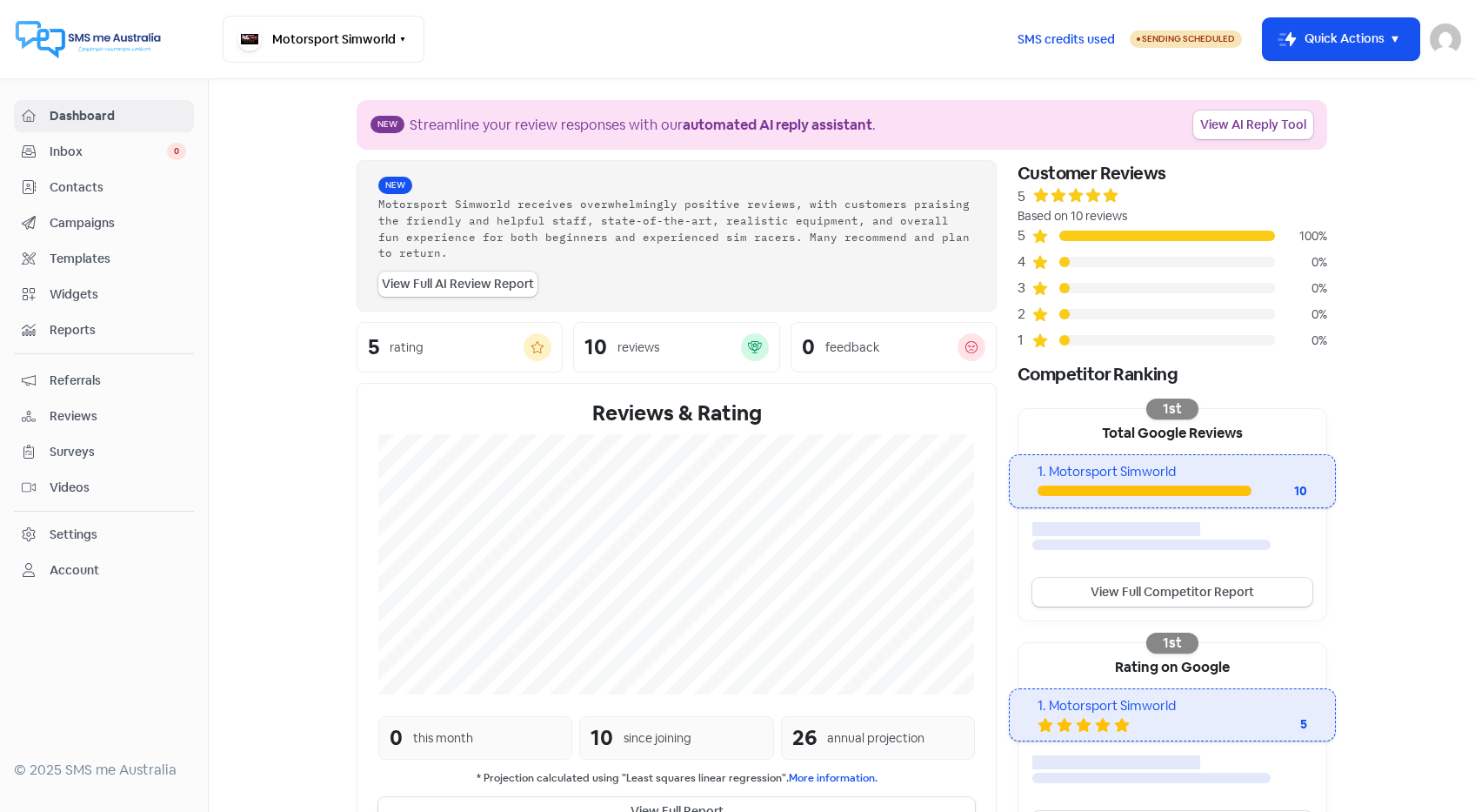
click at [1453, 42] on img at bounding box center [1445, 38] width 31 height 31
